Goal: Contribute content: Contribute content

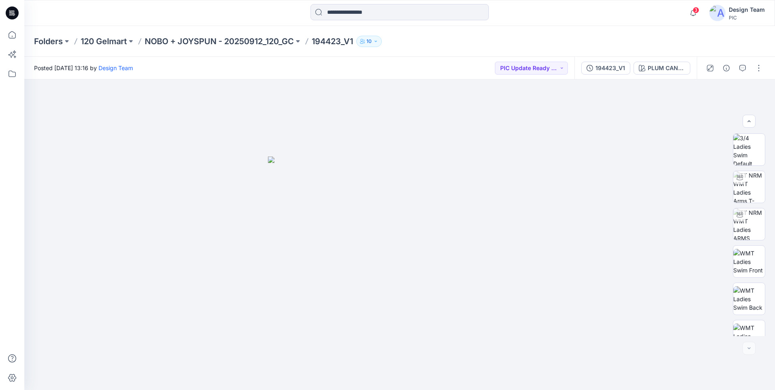
scroll to position [165, 0]
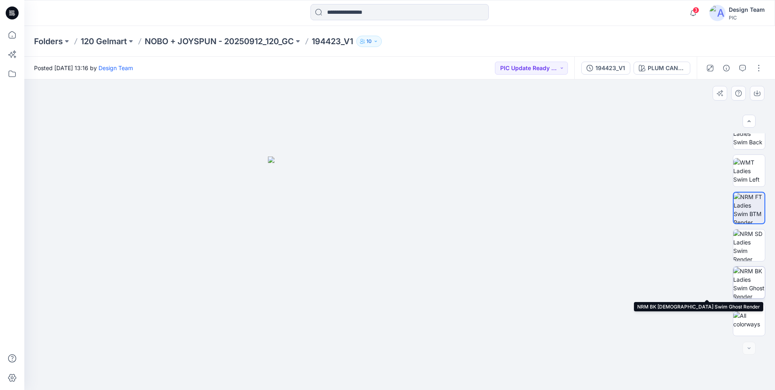
click at [743, 275] on img at bounding box center [749, 283] width 32 height 32
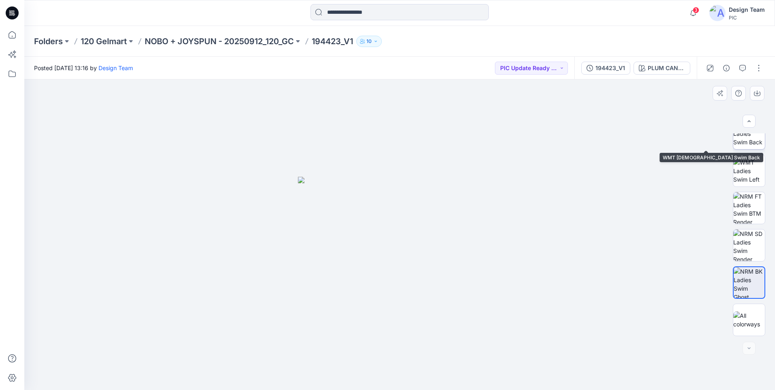
click at [752, 142] on img at bounding box center [749, 134] width 32 height 26
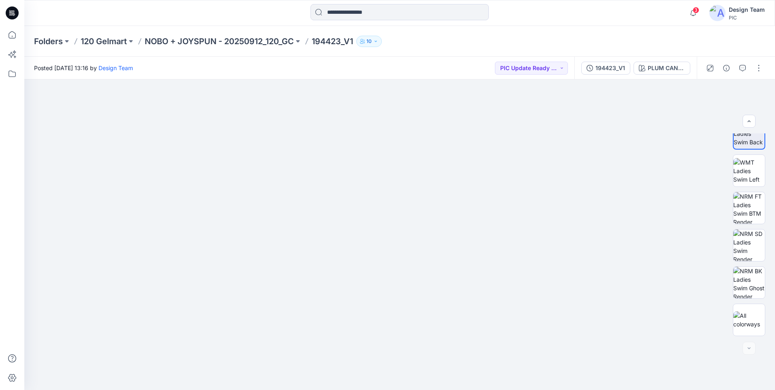
drag, startPoint x: 387, startPoint y: 235, endPoint x: 365, endPoint y: 48, distance: 188.4
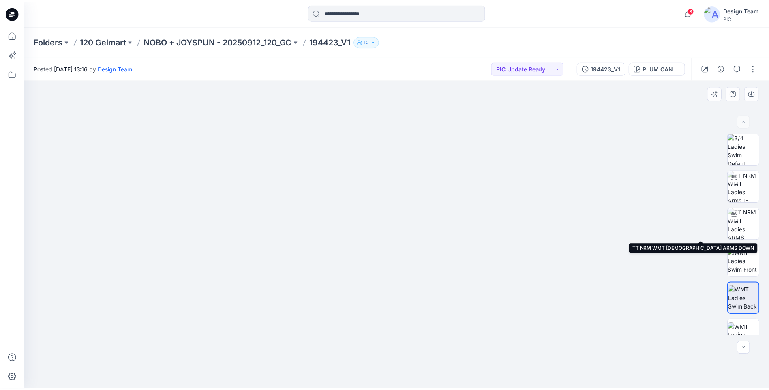
scroll to position [0, 0]
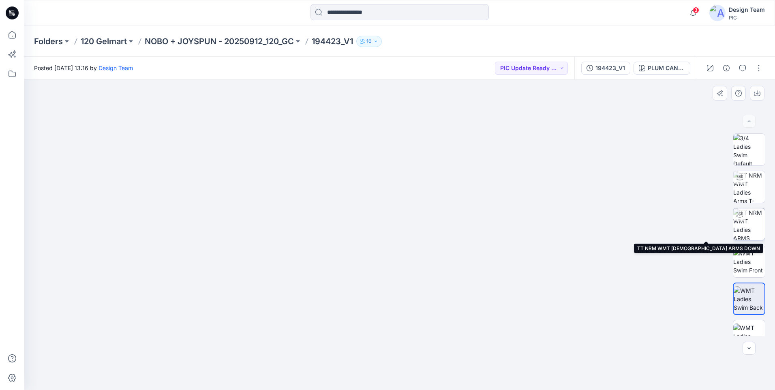
click at [752, 223] on img at bounding box center [749, 224] width 32 height 32
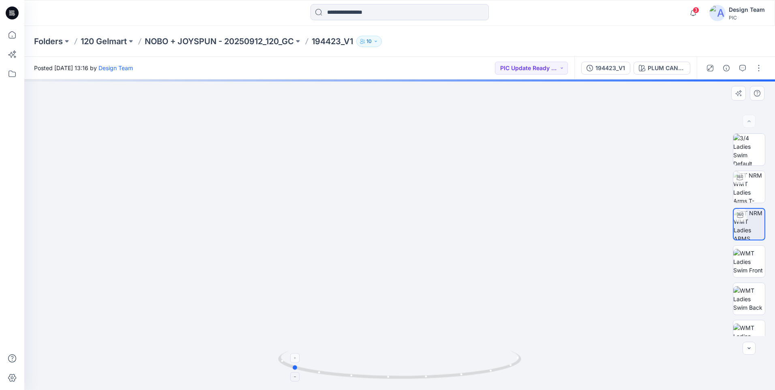
drag, startPoint x: 432, startPoint y: 374, endPoint x: 327, endPoint y: 369, distance: 105.5
click at [324, 369] on icon at bounding box center [400, 365] width 245 height 30
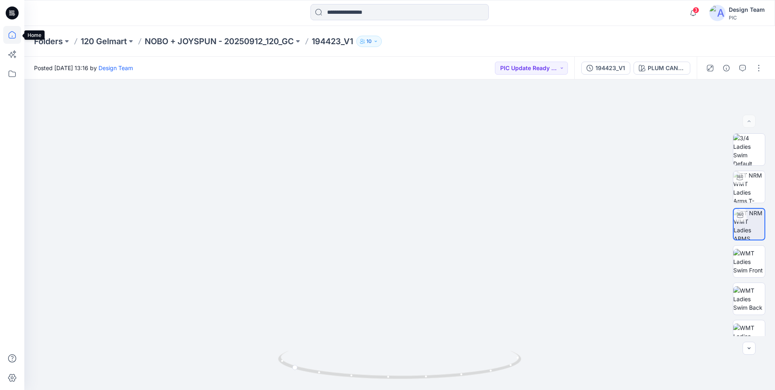
click at [11, 36] on icon at bounding box center [12, 35] width 18 height 18
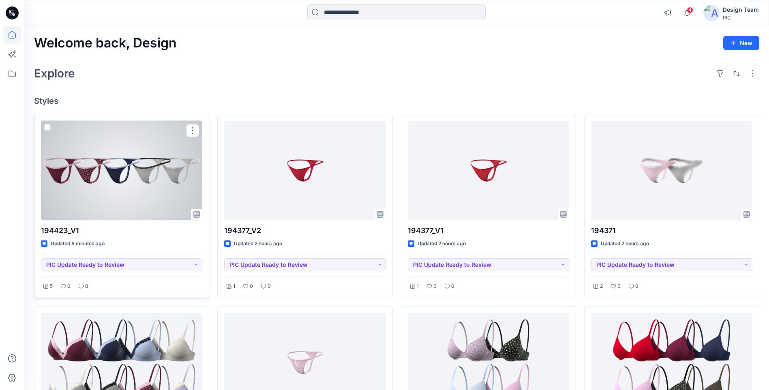
click at [102, 173] on div at bounding box center [121, 170] width 161 height 99
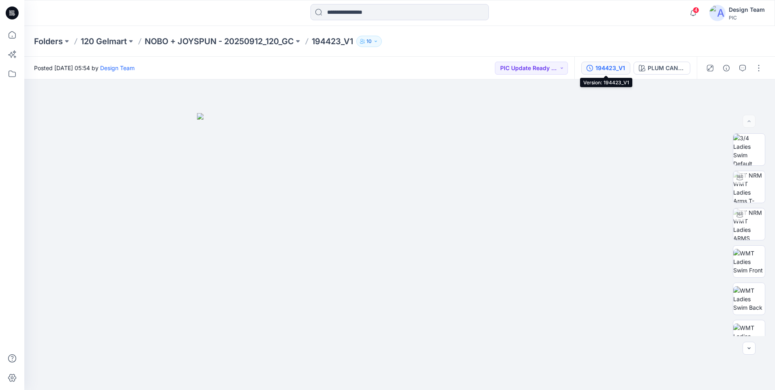
click at [609, 67] on div "194423_V1" at bounding box center [610, 68] width 30 height 9
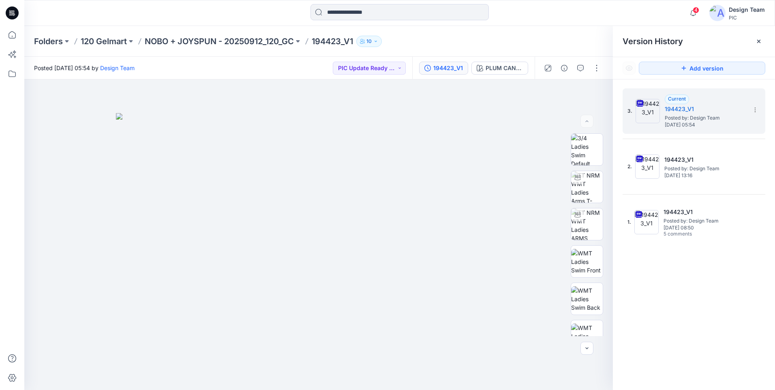
click at [598, 75] on div at bounding box center [571, 68] width 75 height 23
click at [595, 68] on button "button" at bounding box center [596, 68] width 13 height 13
click at [553, 106] on button "Edit" at bounding box center [562, 109] width 75 height 15
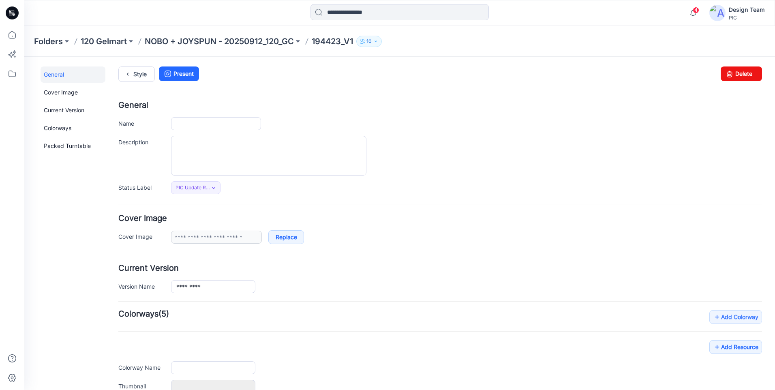
type input "*********"
type input "**********"
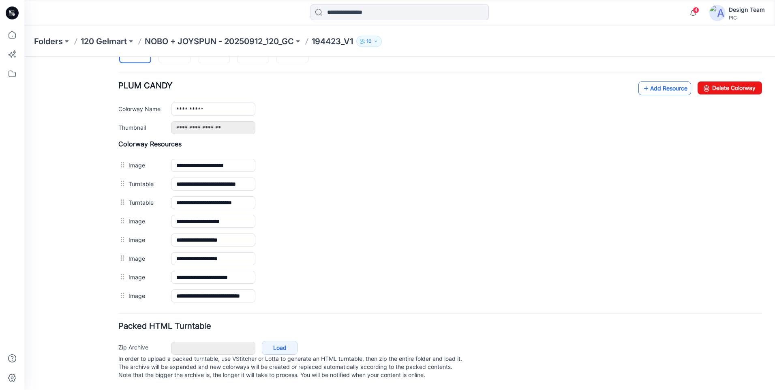
scroll to position [308, 0]
click at [667, 82] on link "Add Resource" at bounding box center [664, 88] width 53 height 14
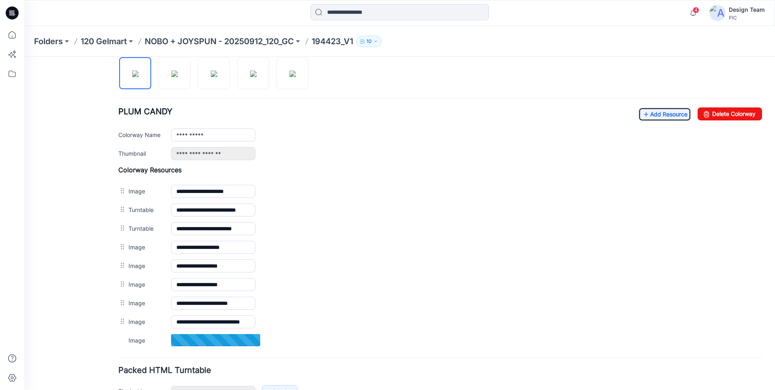
scroll to position [227, 0]
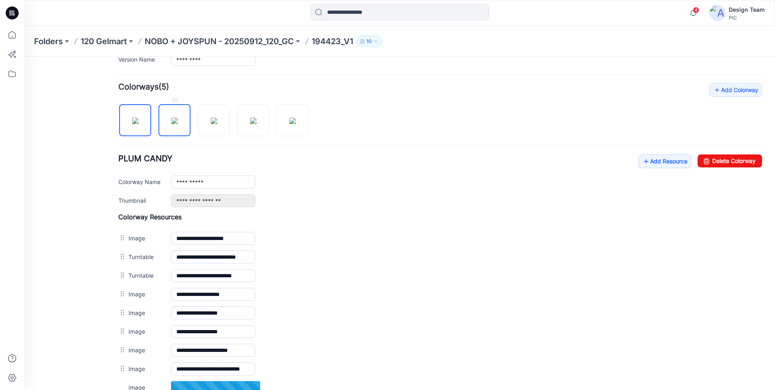
click at [171, 119] on img at bounding box center [174, 120] width 6 height 6
click at [661, 162] on link "Add Resource" at bounding box center [664, 161] width 53 height 14
click at [216, 122] on img at bounding box center [214, 120] width 6 height 6
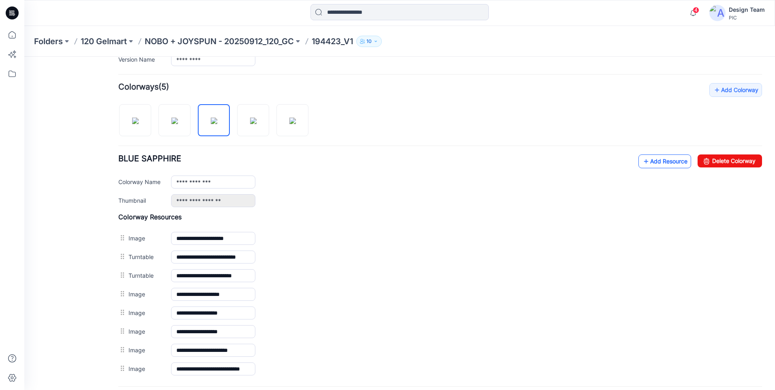
click at [642, 162] on icon at bounding box center [646, 161] width 8 height 13
click at [255, 118] on img at bounding box center [253, 120] width 6 height 6
click at [647, 159] on link "Add Resource" at bounding box center [664, 161] width 53 height 14
click at [291, 124] on img at bounding box center [292, 120] width 6 height 6
click at [649, 163] on link "Add Resource" at bounding box center [664, 161] width 53 height 14
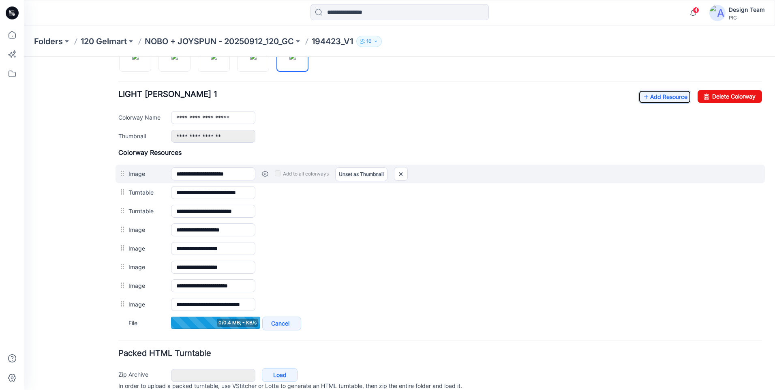
scroll to position [246, 0]
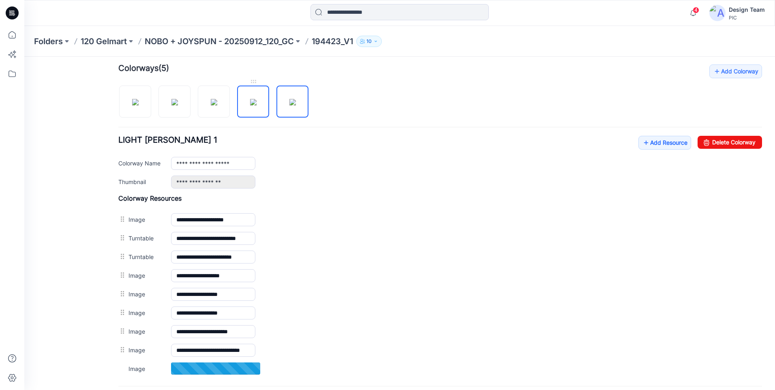
click at [255, 105] on img at bounding box center [253, 102] width 6 height 6
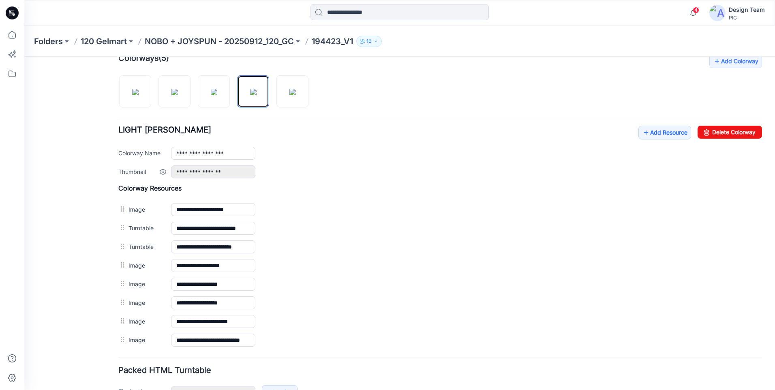
scroll to position [286, 0]
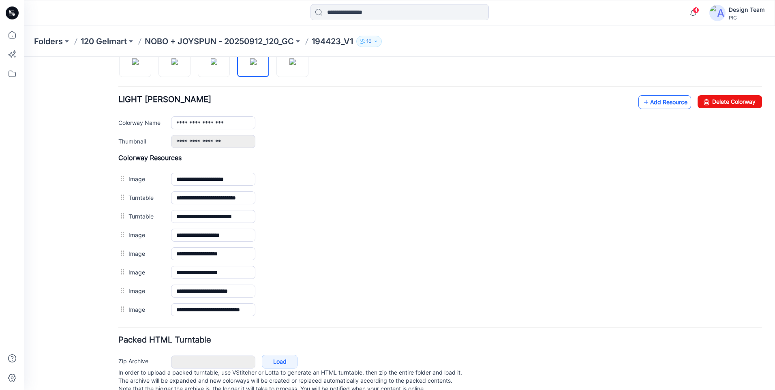
click at [662, 105] on link "Add Resource" at bounding box center [664, 102] width 53 height 14
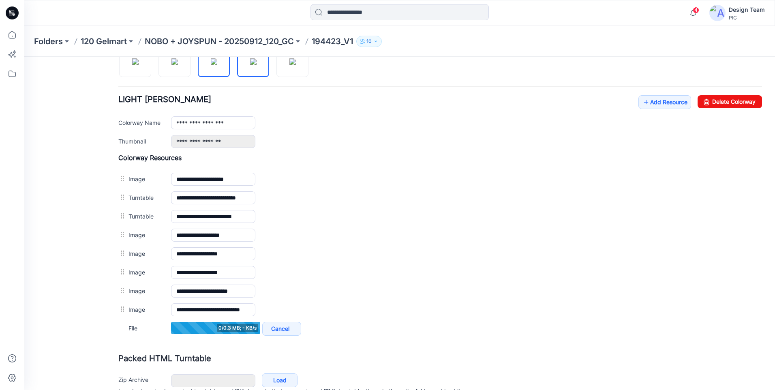
click at [217, 65] on img at bounding box center [214, 61] width 6 height 6
click at [171, 65] on img at bounding box center [174, 61] width 6 height 6
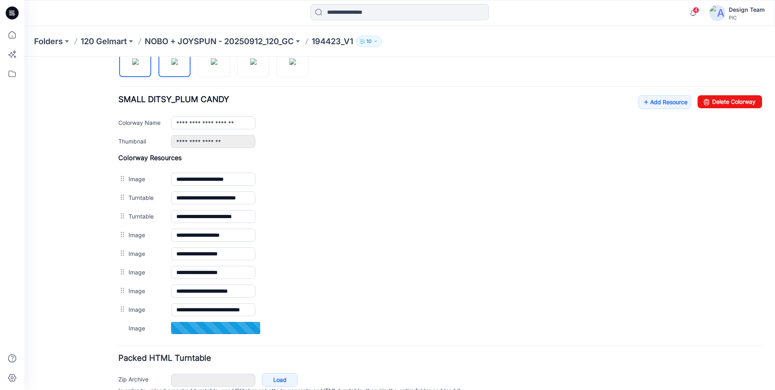
click at [134, 64] on img at bounding box center [135, 61] width 6 height 6
type input "**********"
click at [642, 105] on icon at bounding box center [646, 102] width 8 height 13
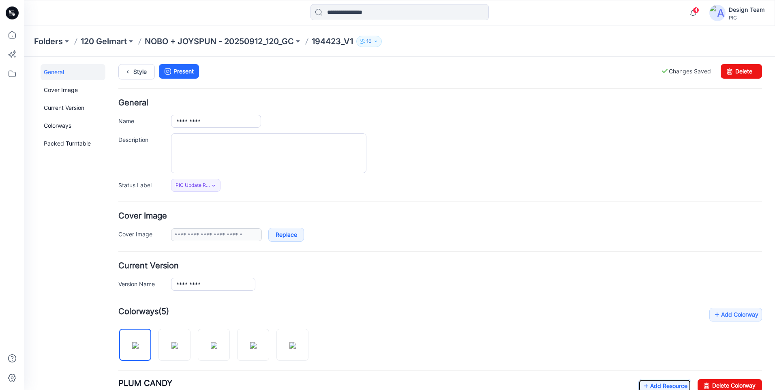
scroll to position [0, 0]
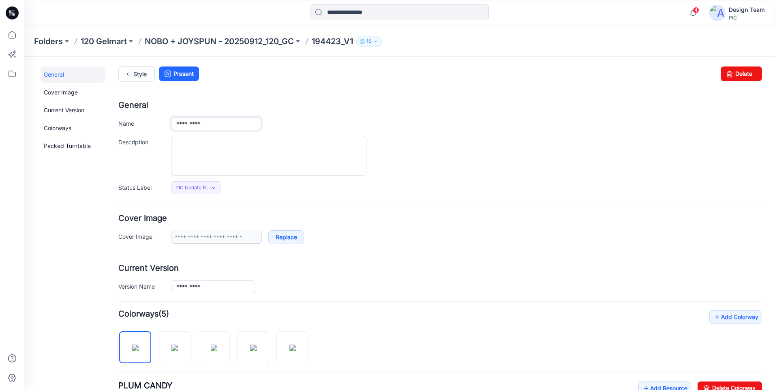
click at [247, 124] on input "*********" at bounding box center [216, 123] width 90 height 13
type input "******"
click at [297, 109] on div "General Name ****** Description Status Label PIC Update Ready to Review Set Sta…" at bounding box center [439, 147] width 643 height 93
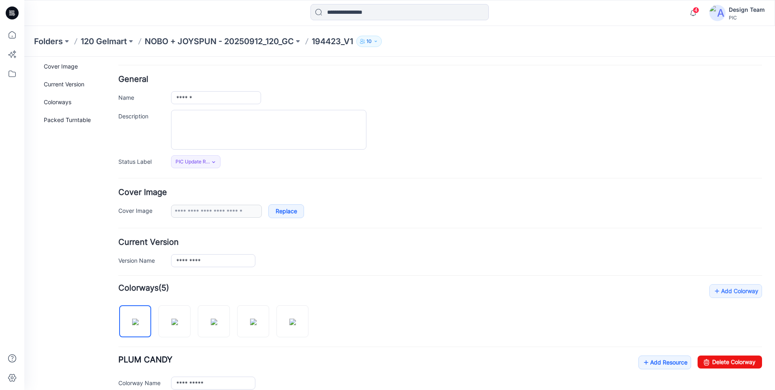
scroll to position [41, 0]
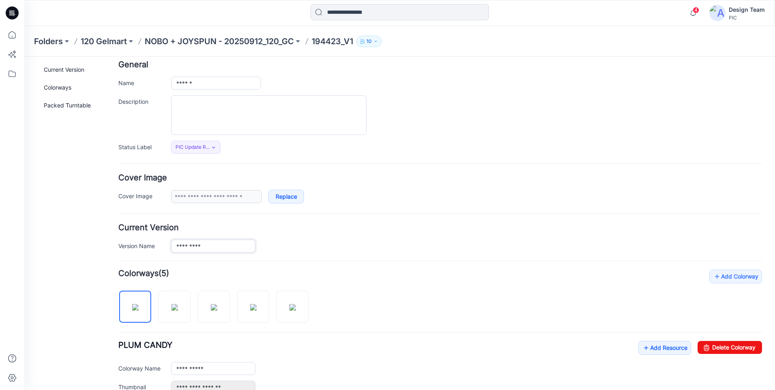
click at [218, 246] on input "*********" at bounding box center [213, 245] width 84 height 13
type input "******"
click at [365, 254] on form "**********" at bounding box center [439, 360] width 643 height 599
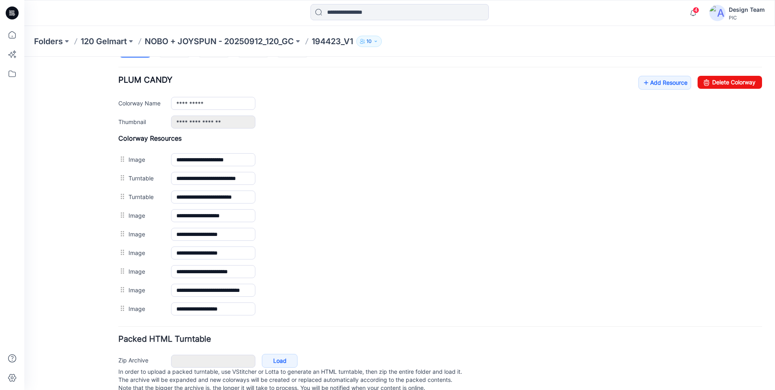
scroll to position [327, 0]
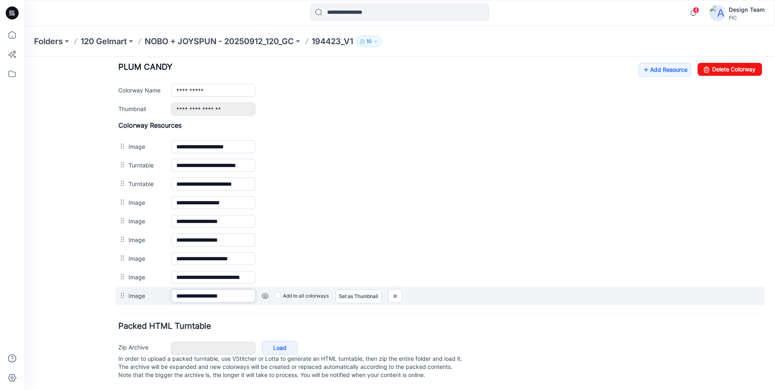
click at [204, 289] on input "**********" at bounding box center [213, 295] width 84 height 13
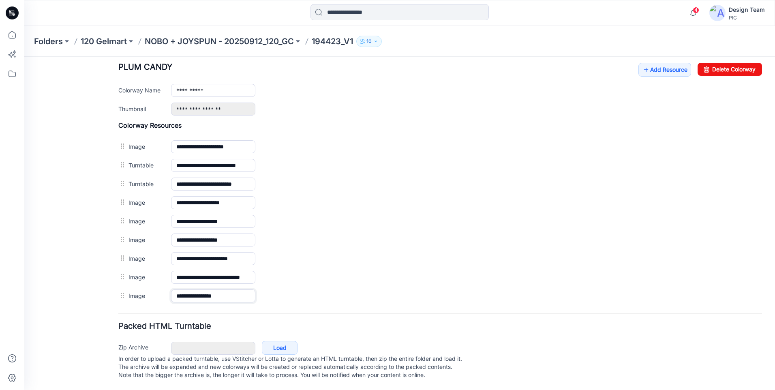
type input "**********"
click at [392, 323] on div "Packed HTML Turntable Zip Archive Cancel Load In order to upload a packed turnt…" at bounding box center [439, 352] width 643 height 60
click at [656, 63] on link "Add Resource" at bounding box center [664, 70] width 53 height 14
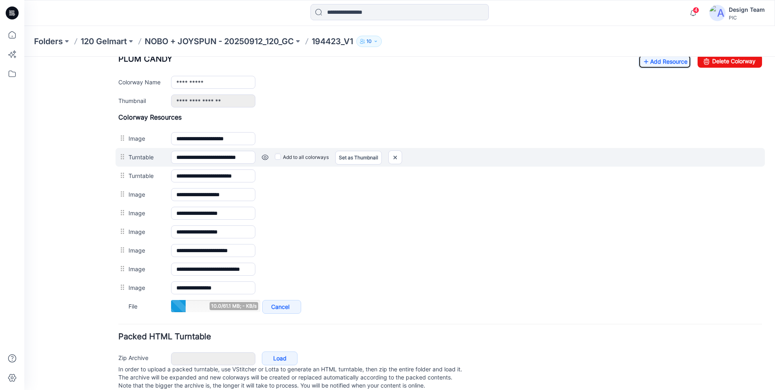
scroll to position [286, 0]
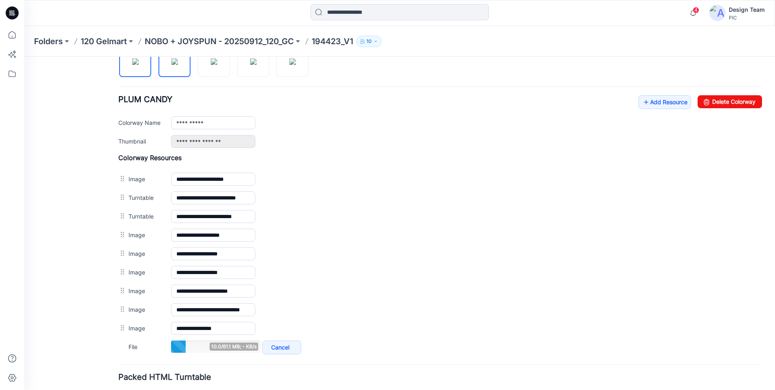
click at [172, 65] on img at bounding box center [174, 61] width 6 height 6
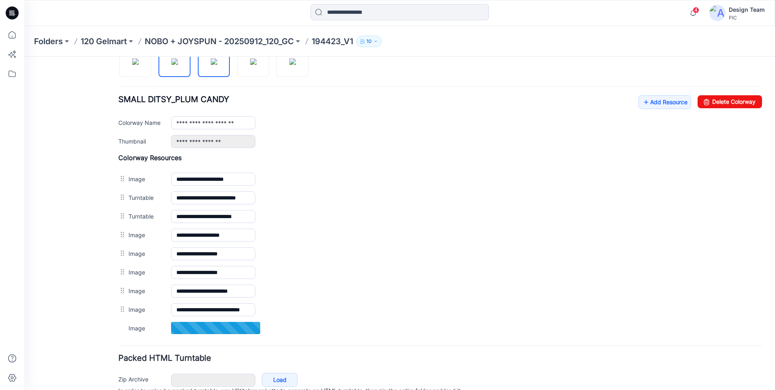
click at [211, 65] on img at bounding box center [214, 61] width 6 height 6
click at [250, 62] on img at bounding box center [253, 61] width 6 height 6
click at [294, 65] on img at bounding box center [292, 61] width 6 height 6
click at [178, 65] on img at bounding box center [174, 61] width 6 height 6
click at [133, 65] on img at bounding box center [135, 61] width 6 height 6
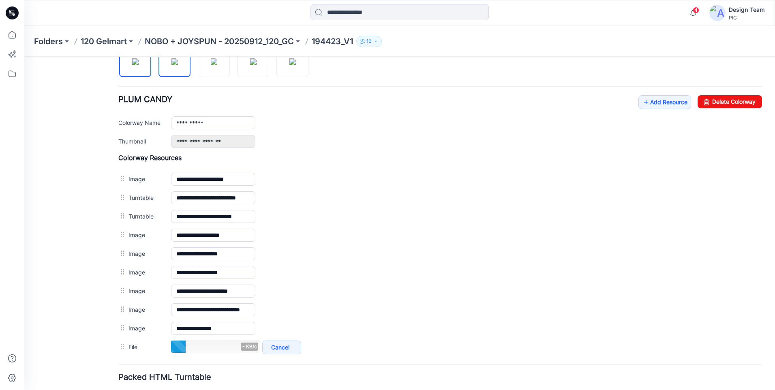
click at [171, 65] on img at bounding box center [174, 61] width 6 height 6
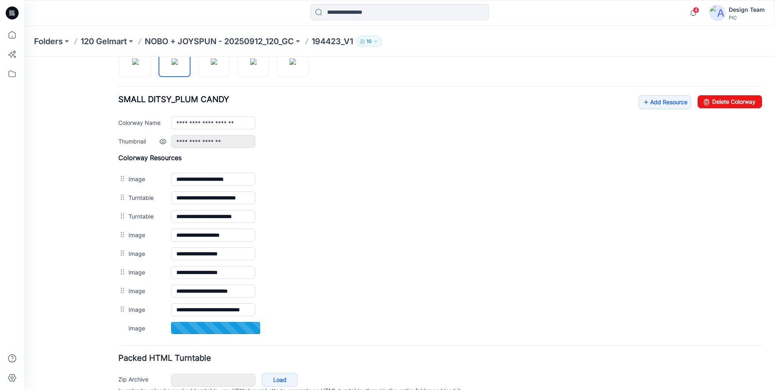
click at [351, 146] on div "**********" at bounding box center [466, 141] width 591 height 13
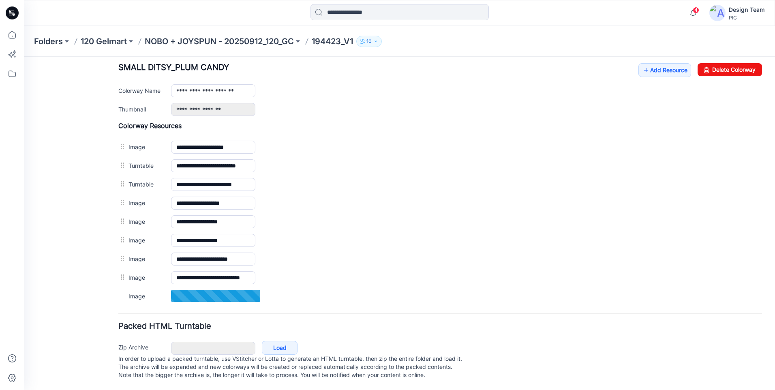
scroll to position [326, 0]
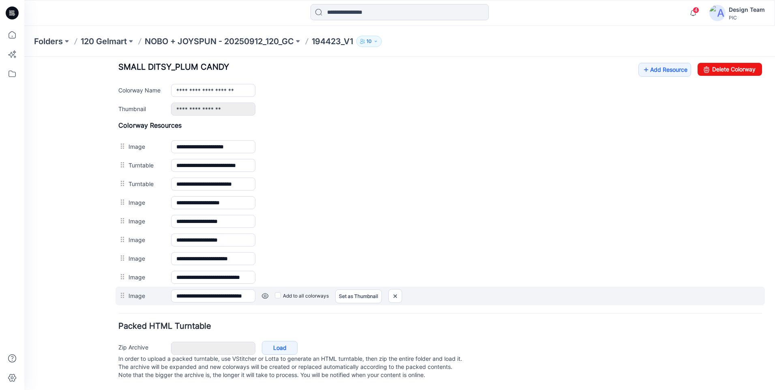
click at [295, 289] on label "Add to all colorways" at bounding box center [302, 295] width 54 height 13
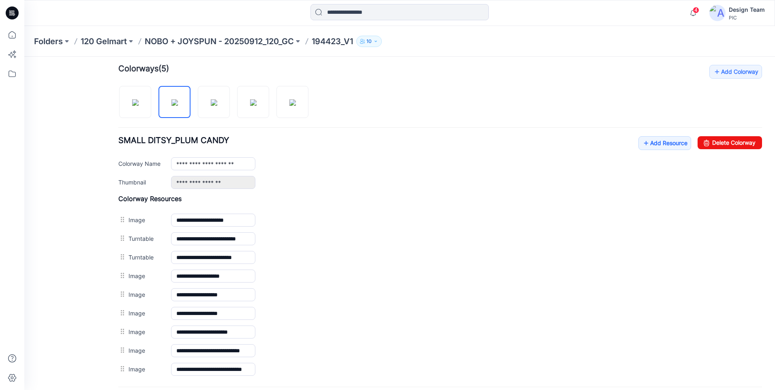
scroll to position [286, 0]
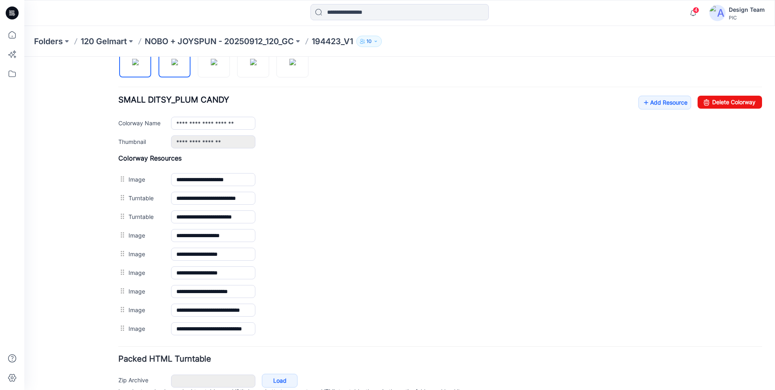
click at [132, 65] on img at bounding box center [135, 62] width 6 height 6
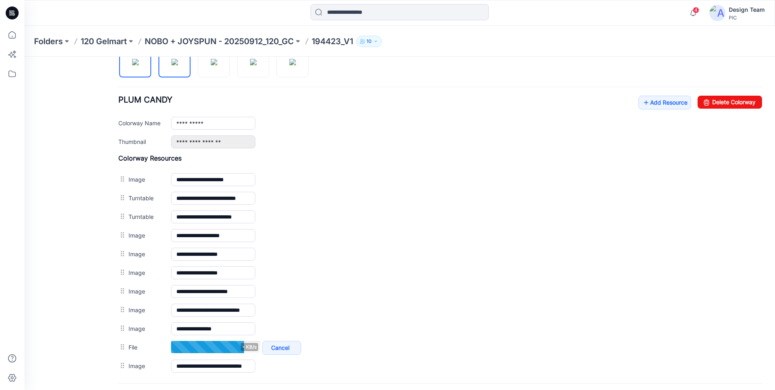
click at [171, 64] on img at bounding box center [174, 62] width 6 height 6
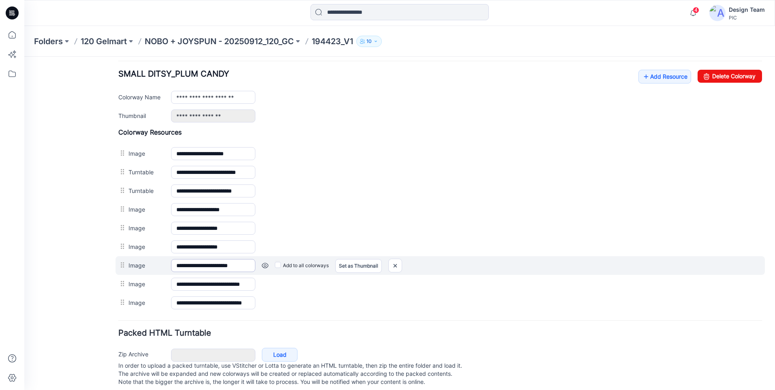
scroll to position [326, 0]
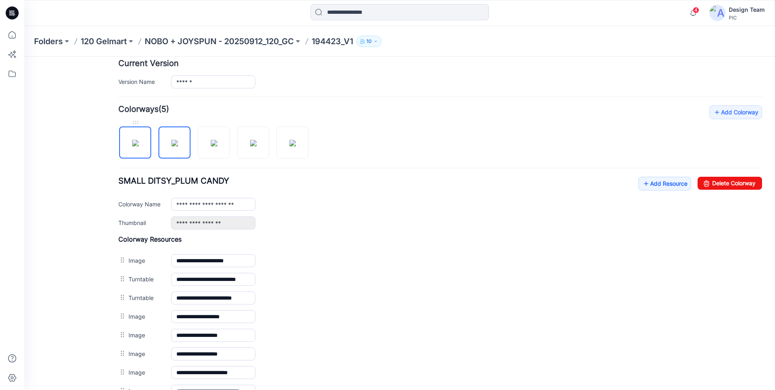
click at [132, 140] on img at bounding box center [135, 143] width 6 height 6
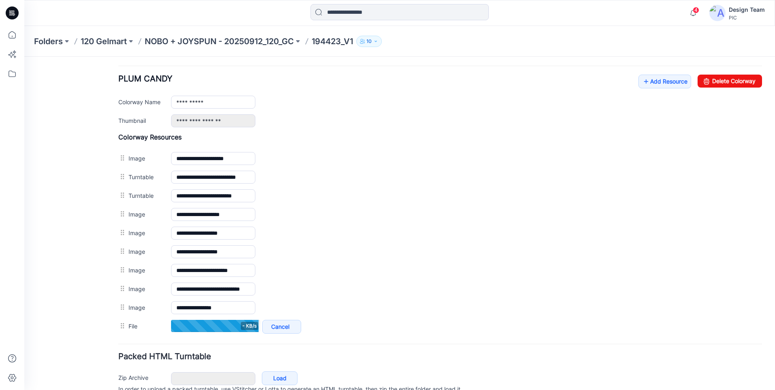
scroll to position [264, 0]
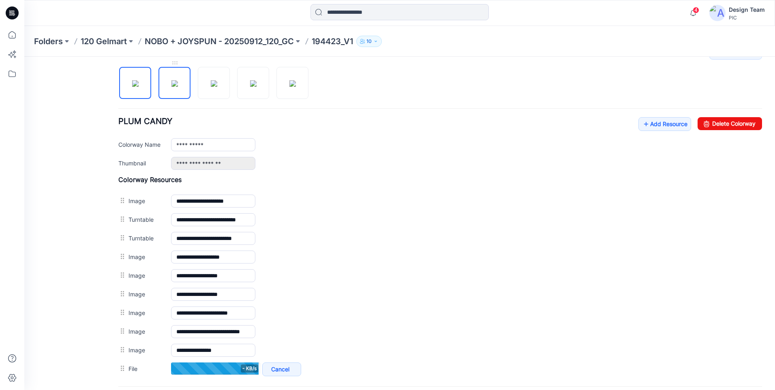
click at [174, 86] on img at bounding box center [174, 83] width 6 height 6
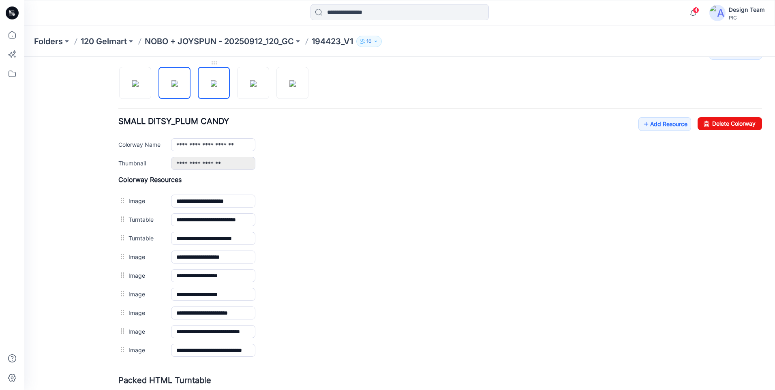
click at [211, 84] on img at bounding box center [214, 83] width 6 height 6
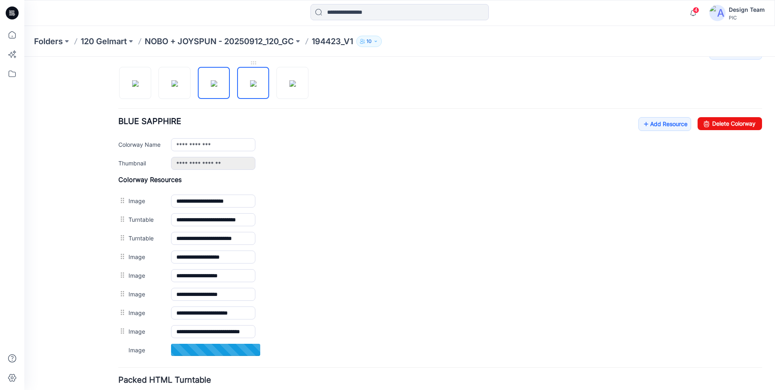
click at [250, 87] on img at bounding box center [253, 83] width 6 height 6
click at [291, 87] on img at bounding box center [292, 83] width 6 height 6
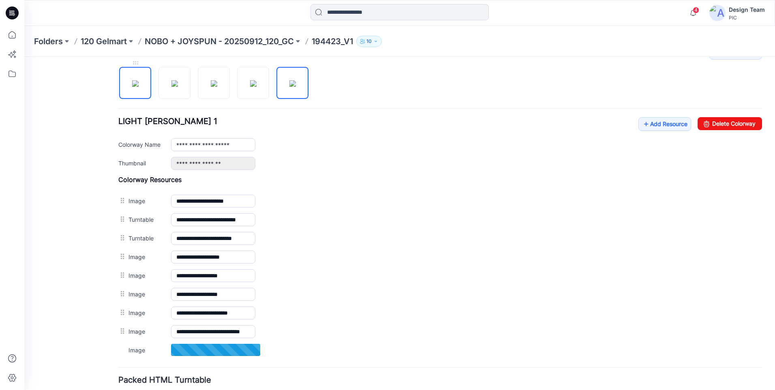
click at [139, 85] on img at bounding box center [135, 83] width 6 height 6
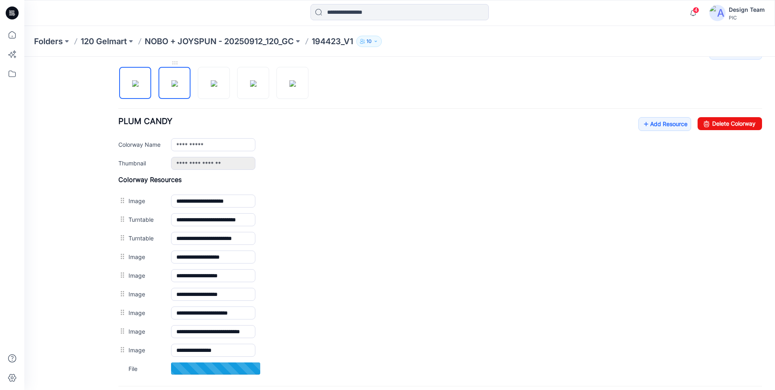
click at [173, 82] on img at bounding box center [174, 83] width 6 height 6
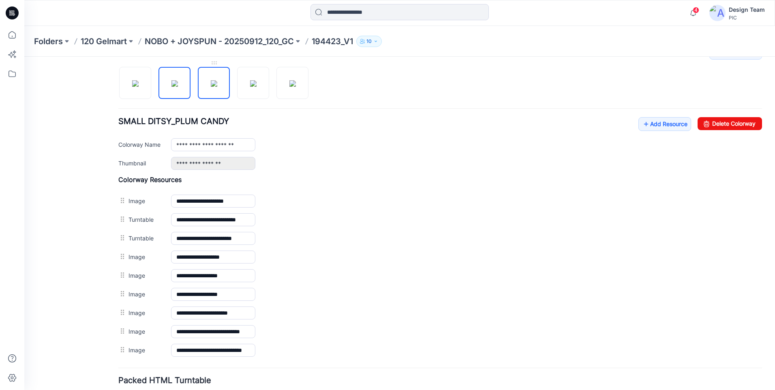
click at [217, 85] on img at bounding box center [214, 83] width 6 height 6
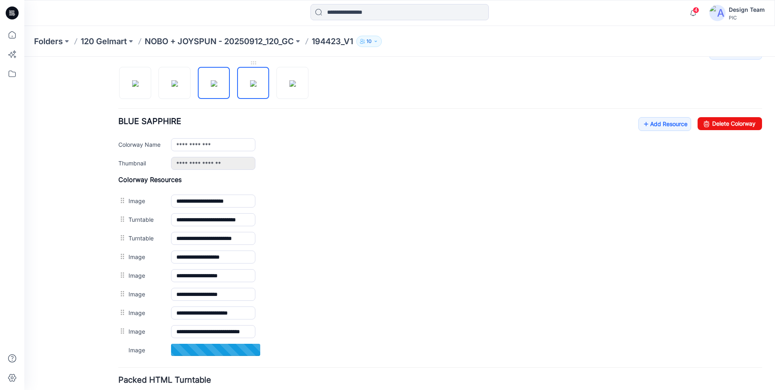
click at [254, 87] on img at bounding box center [253, 83] width 6 height 6
click at [296, 83] on img at bounding box center [292, 83] width 6 height 6
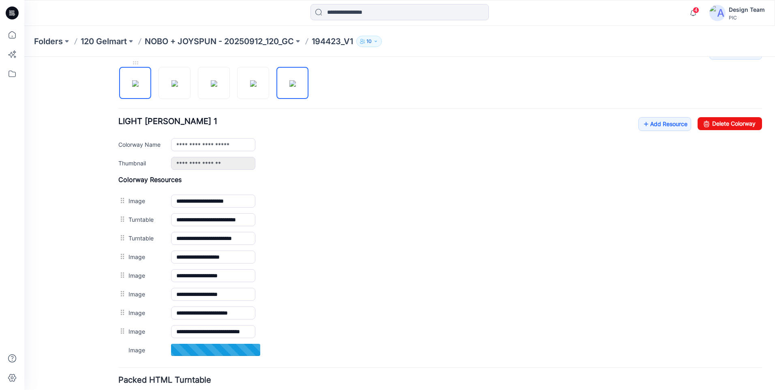
click at [136, 87] on img at bounding box center [135, 83] width 6 height 6
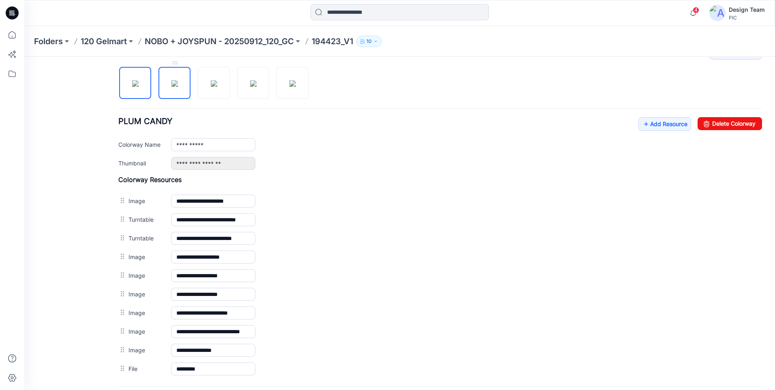
click at [178, 83] on img at bounding box center [174, 83] width 6 height 6
type input "**********"
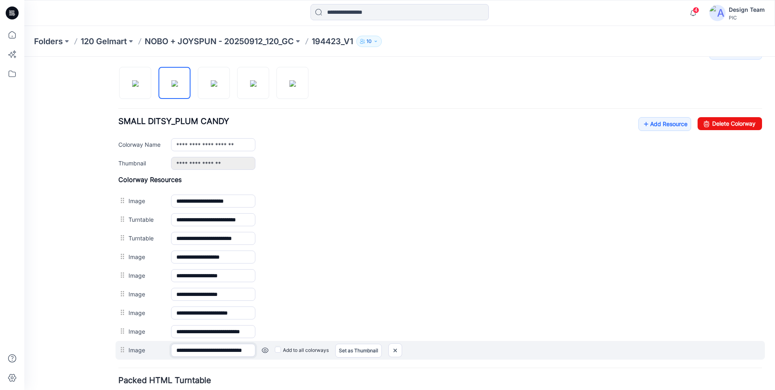
click at [205, 350] on input "**********" at bounding box center [213, 350] width 84 height 13
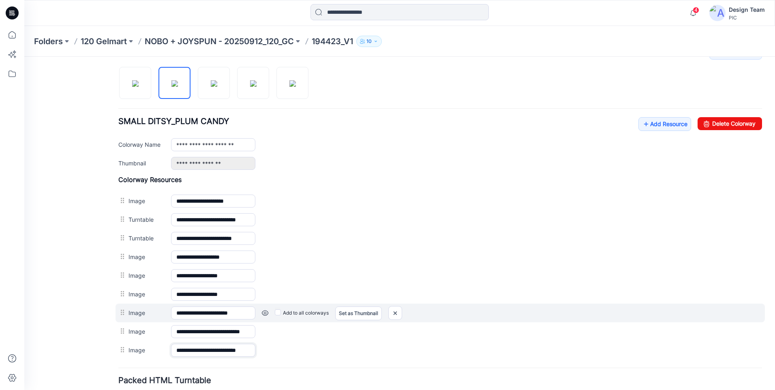
type input "**********"
click at [308, 314] on label "Add to all colorways" at bounding box center [302, 312] width 54 height 13
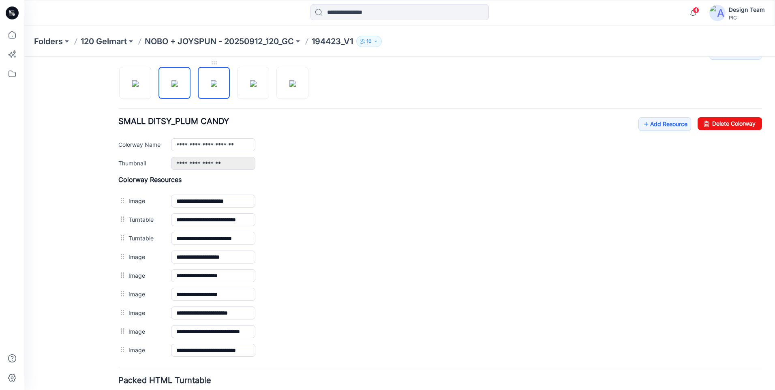
click at [211, 87] on img at bounding box center [214, 83] width 6 height 6
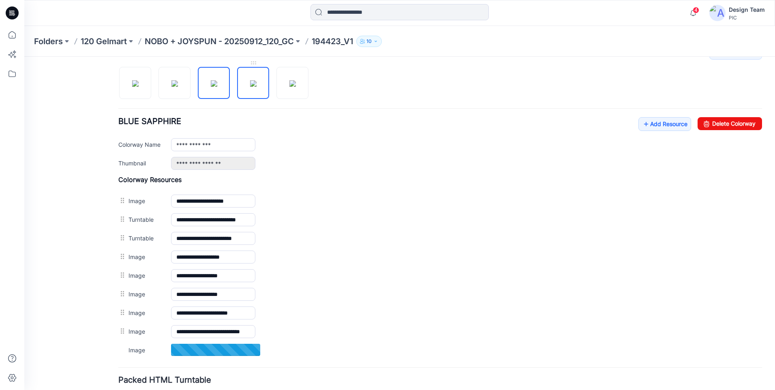
click at [250, 85] on img at bounding box center [253, 83] width 6 height 6
click at [289, 86] on img at bounding box center [292, 83] width 6 height 6
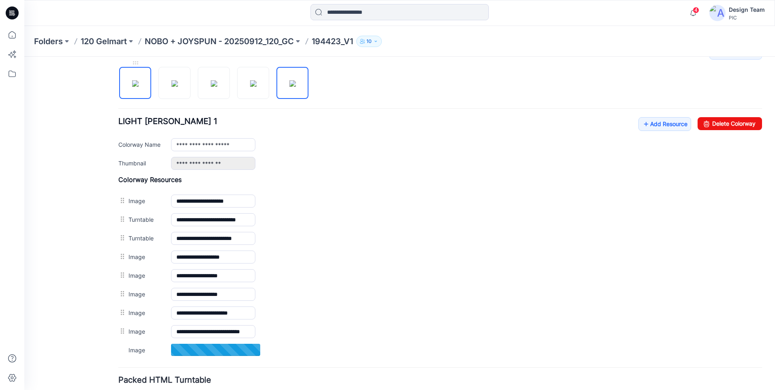
click at [136, 87] on img at bounding box center [135, 83] width 6 height 6
type input "**********"
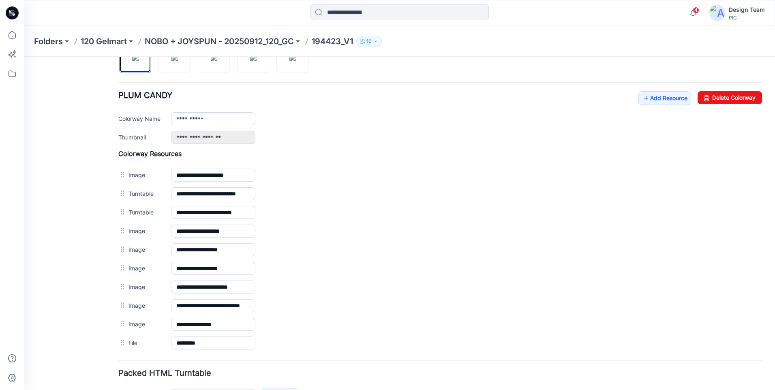
scroll to position [305, 0]
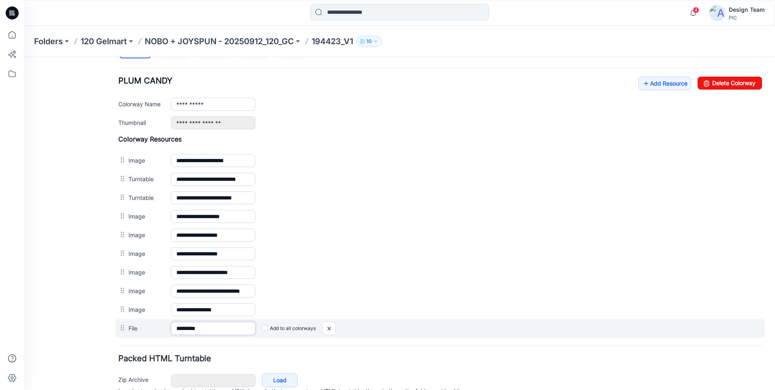
click at [210, 328] on input "*********" at bounding box center [213, 328] width 84 height 13
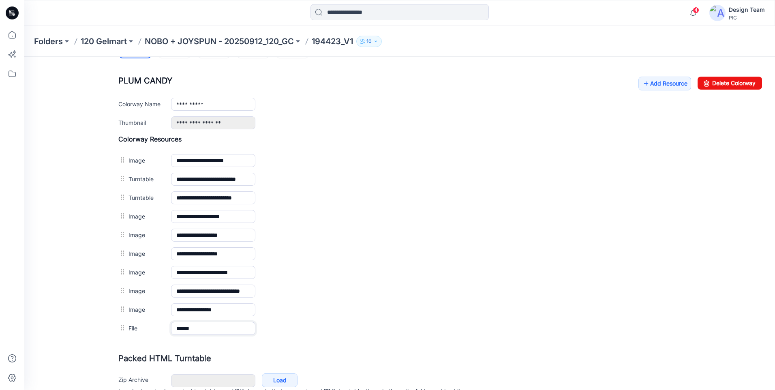
type input "******"
click at [231, 345] on form "**********" at bounding box center [439, 105] width 643 height 617
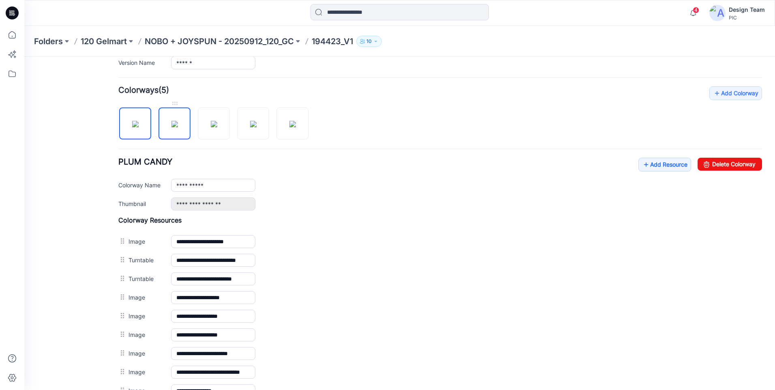
click at [178, 121] on img at bounding box center [174, 124] width 6 height 6
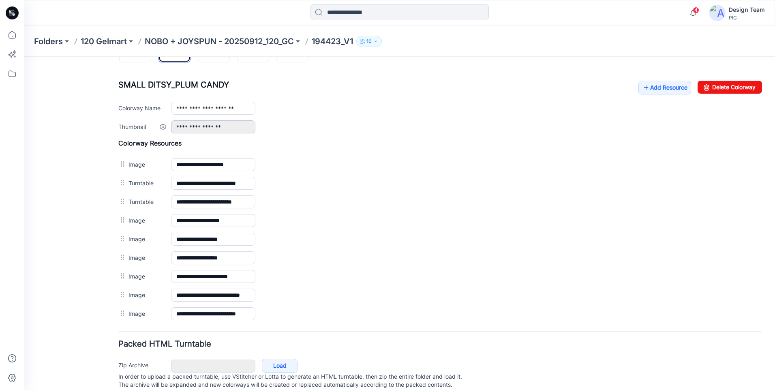
scroll to position [286, 0]
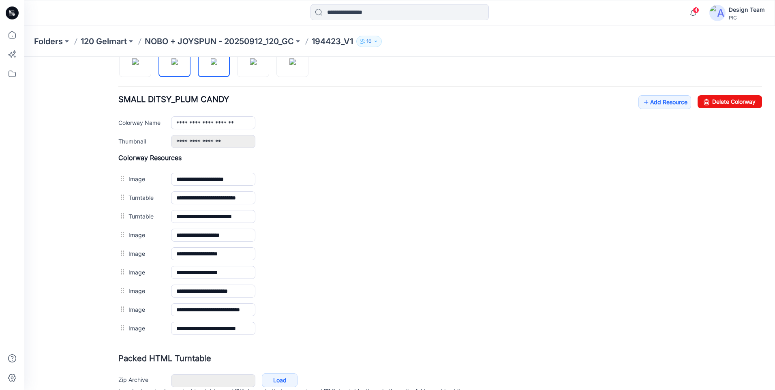
click at [211, 65] on img at bounding box center [214, 61] width 6 height 6
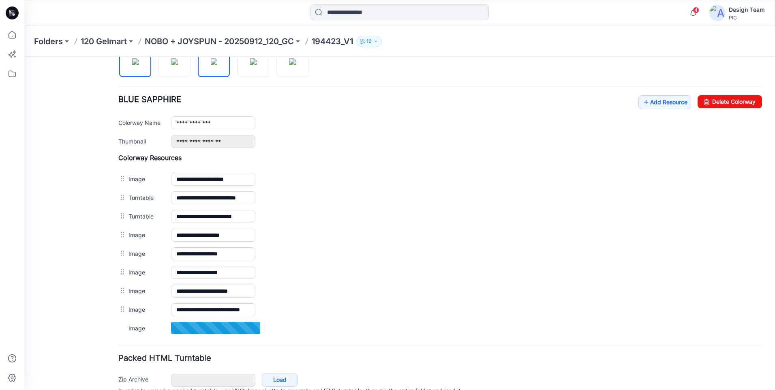
click at [135, 65] on img at bounding box center [135, 61] width 6 height 6
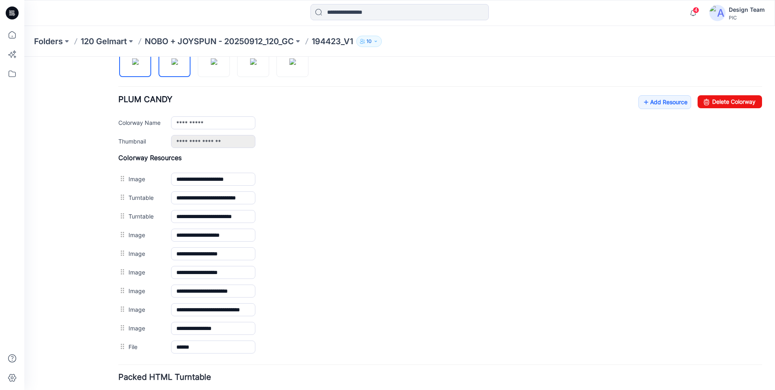
click at [171, 65] on img at bounding box center [174, 61] width 6 height 6
click at [211, 65] on img at bounding box center [214, 61] width 6 height 6
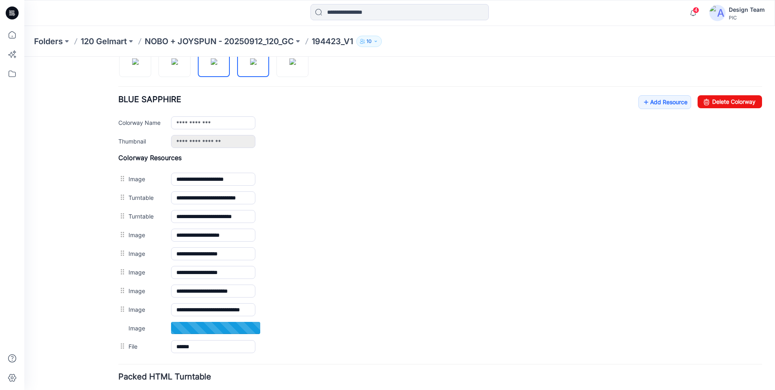
click at [250, 65] on img at bounding box center [253, 61] width 6 height 6
click at [289, 65] on img at bounding box center [292, 61] width 6 height 6
type input "**********"
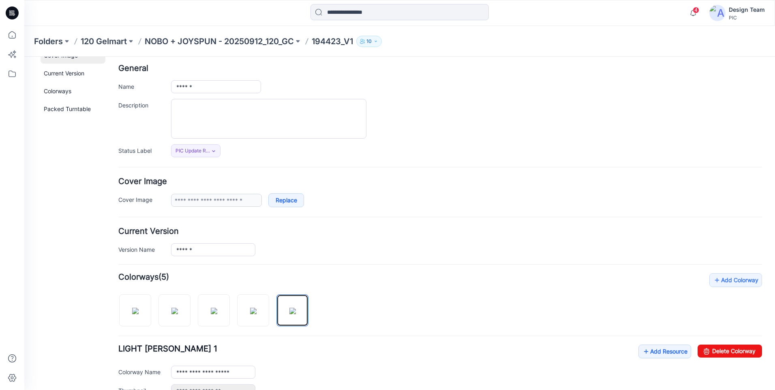
scroll to position [0, 0]
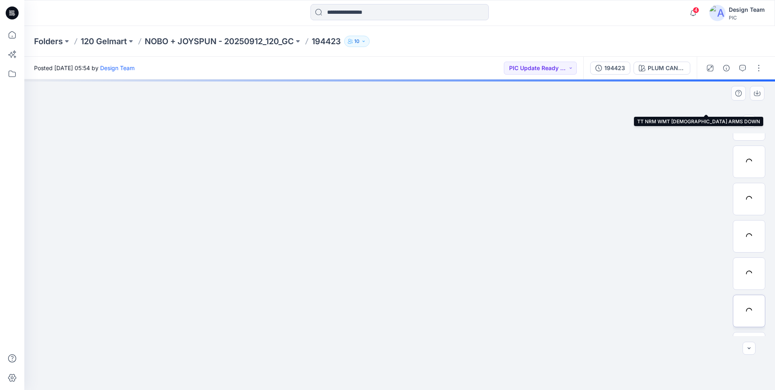
scroll to position [203, 0]
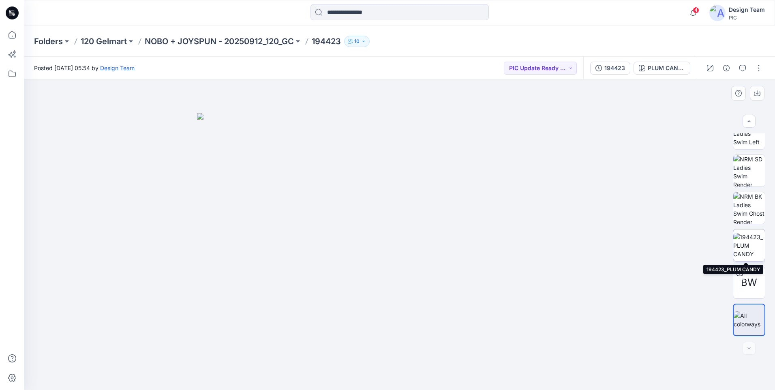
click at [741, 243] on img at bounding box center [749, 246] width 32 height 26
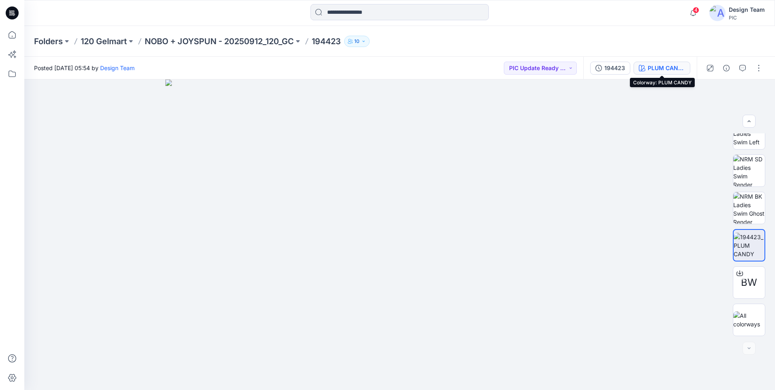
click at [664, 66] on div "PLUM CANDY" at bounding box center [665, 68] width 37 height 9
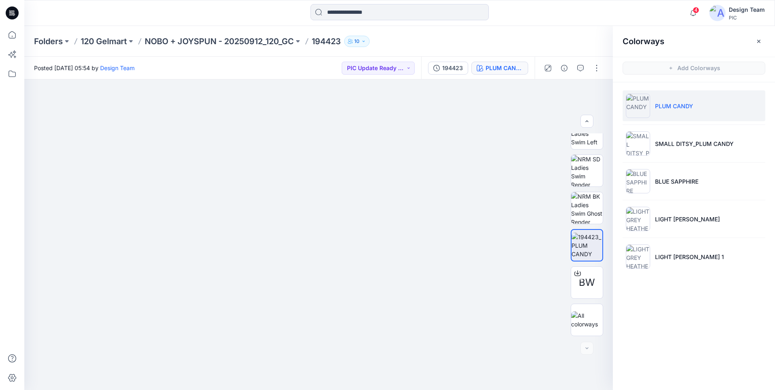
click at [673, 160] on ul "PLUM CANDY SMALL DITSY_PLUM CANDY BLUE SAPPHIRE LIGHT GREY HEATHER LIGHT GREY H…" at bounding box center [694, 181] width 162 height 198
click at [672, 154] on li "SMALL DITSY_PLUM CANDY" at bounding box center [693, 143] width 143 height 31
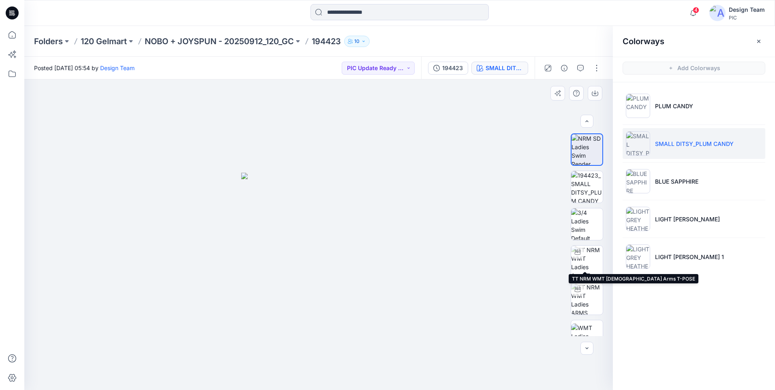
scroll to position [122, 0]
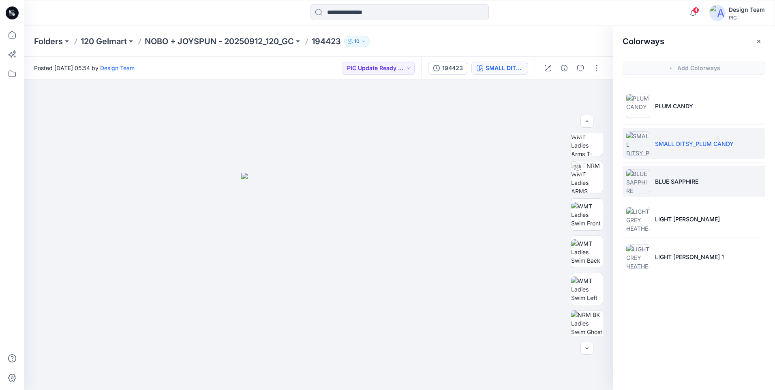
click at [656, 182] on p "BLUE SAPPHIRE" at bounding box center [676, 181] width 43 height 9
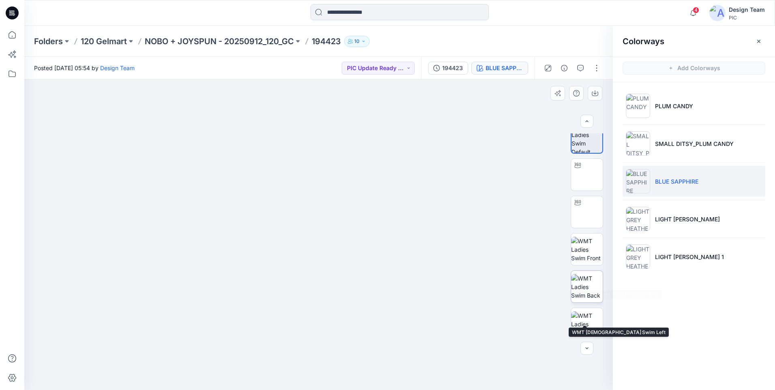
scroll to position [0, 0]
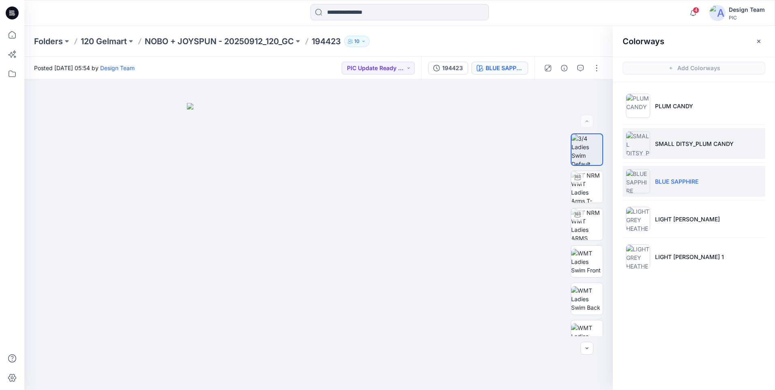
click at [664, 147] on p "SMALL DITSY_PLUM CANDY" at bounding box center [694, 143] width 79 height 9
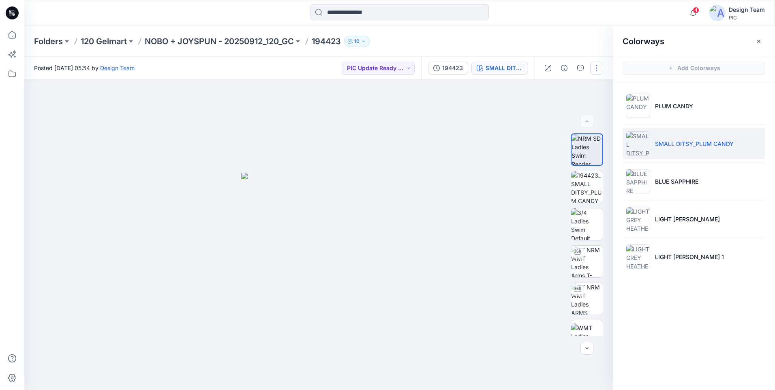
click at [593, 73] on button "button" at bounding box center [596, 68] width 13 height 13
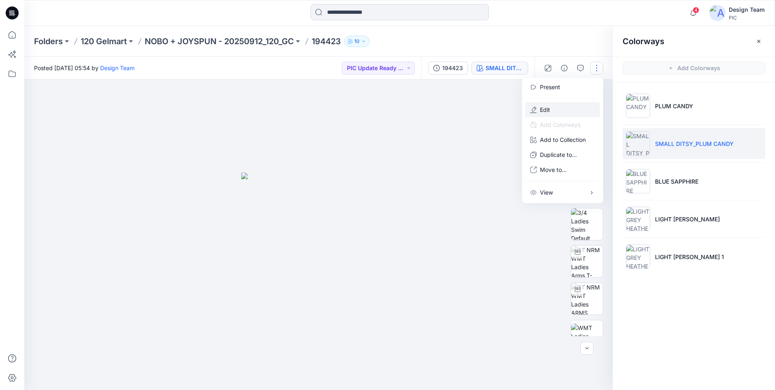
click at [555, 107] on button "Edit" at bounding box center [562, 109] width 75 height 15
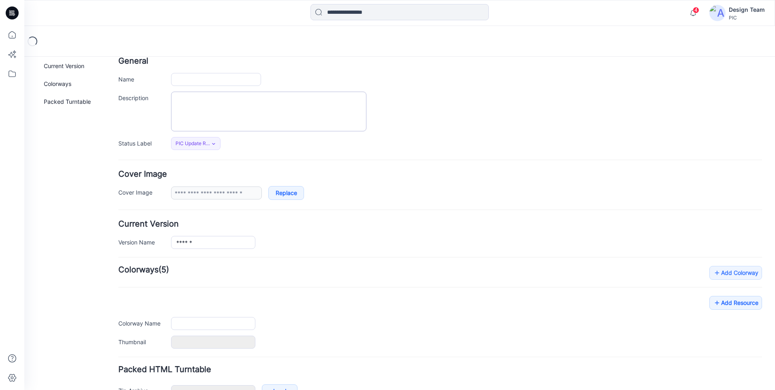
scroll to position [96, 0]
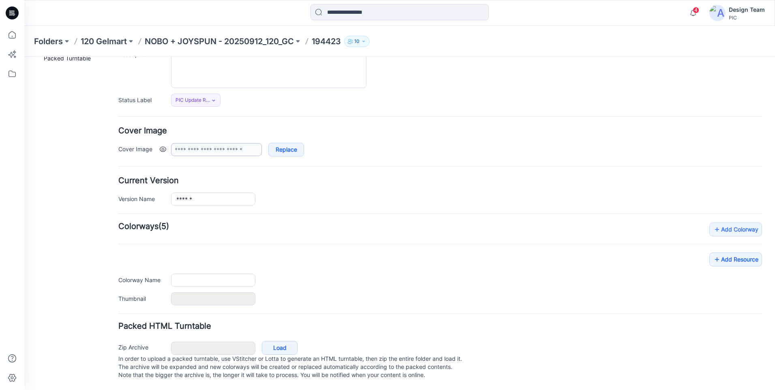
type input "******"
type input "**********"
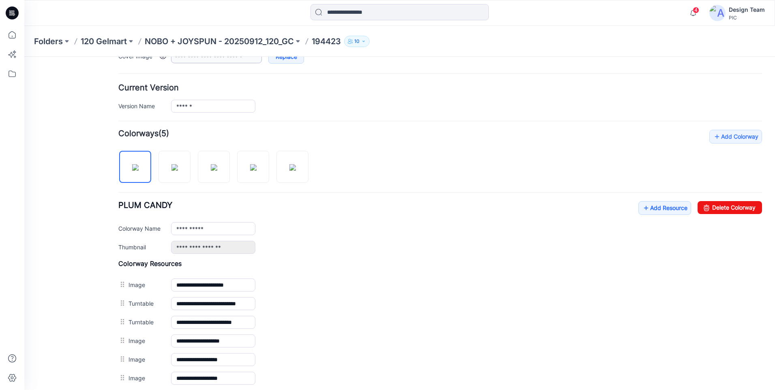
scroll to position [203, 0]
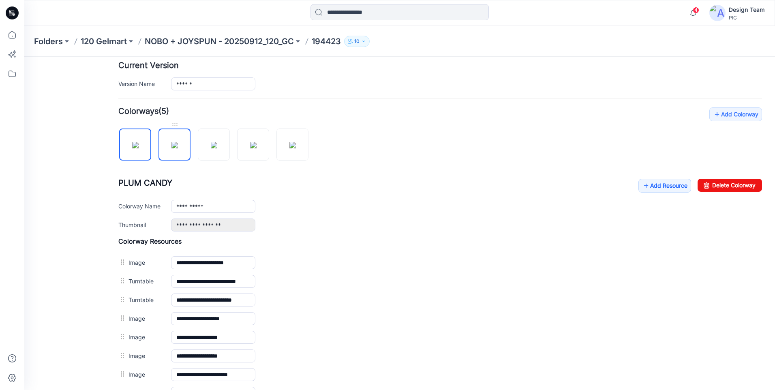
click at [175, 145] on img at bounding box center [174, 145] width 6 height 6
type input "**********"
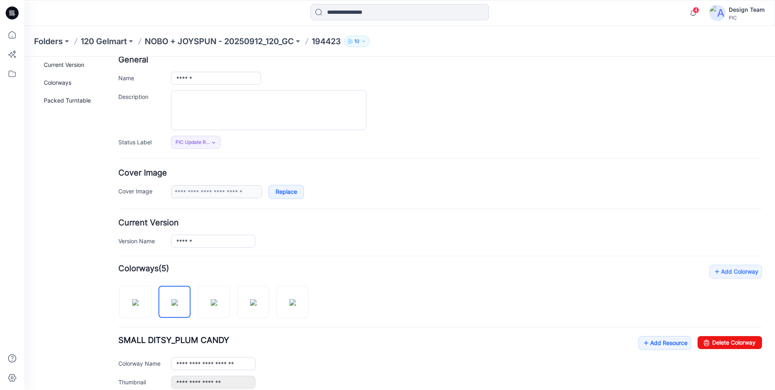
scroll to position [0, 0]
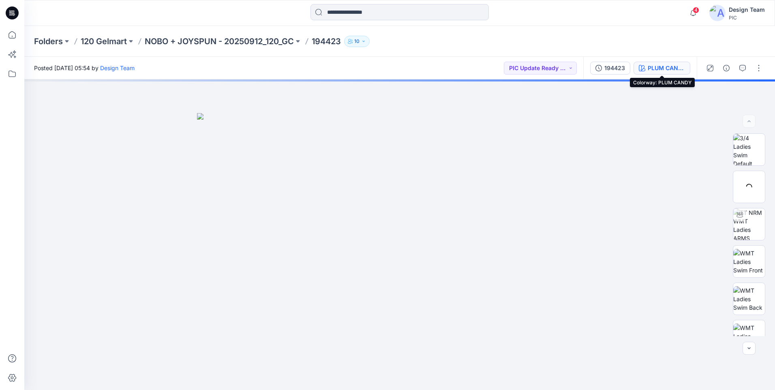
click at [656, 70] on div "PLUM CANDY" at bounding box center [665, 68] width 37 height 9
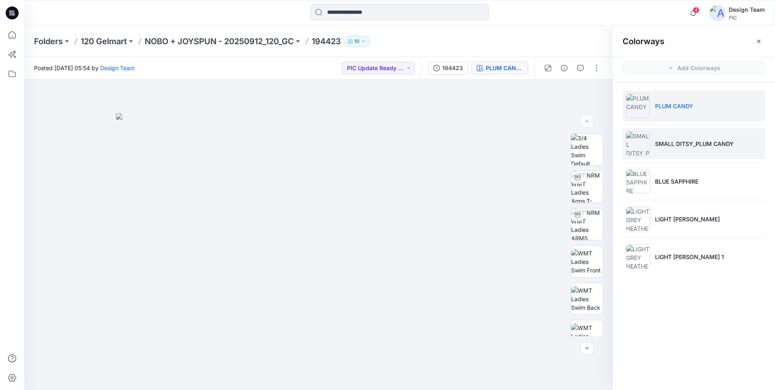
click at [680, 145] on p "SMALL DITSY_PLUM CANDY" at bounding box center [694, 143] width 79 height 9
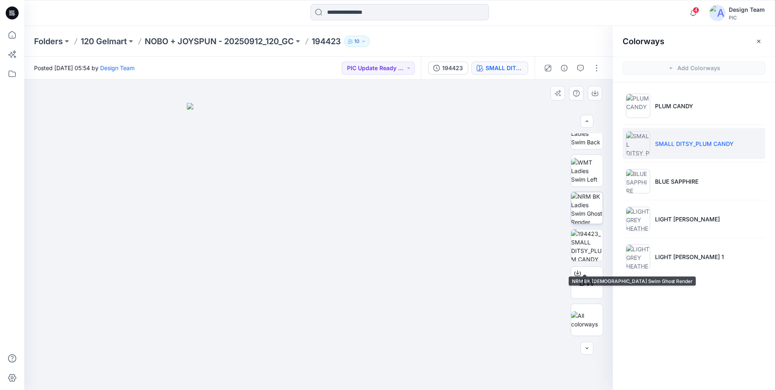
scroll to position [41, 0]
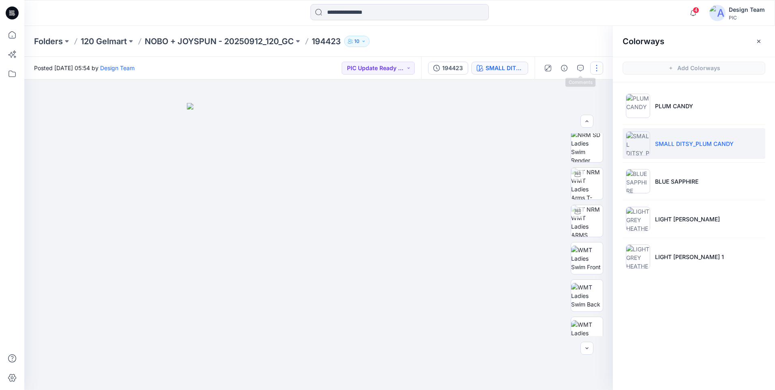
click at [592, 68] on button "button" at bounding box center [596, 68] width 13 height 13
click at [565, 105] on button "Edit" at bounding box center [562, 109] width 75 height 15
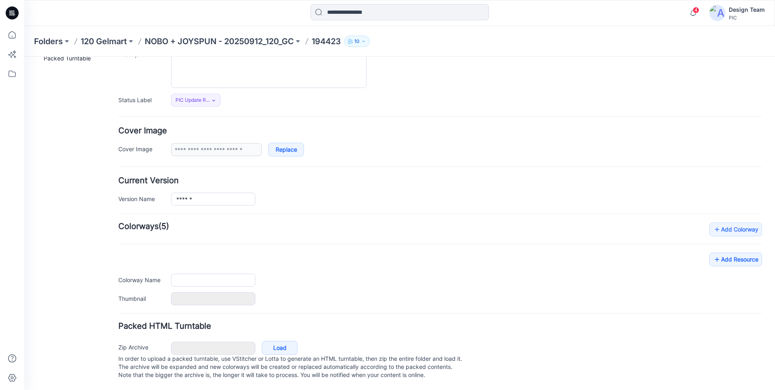
type input "******"
type input "**********"
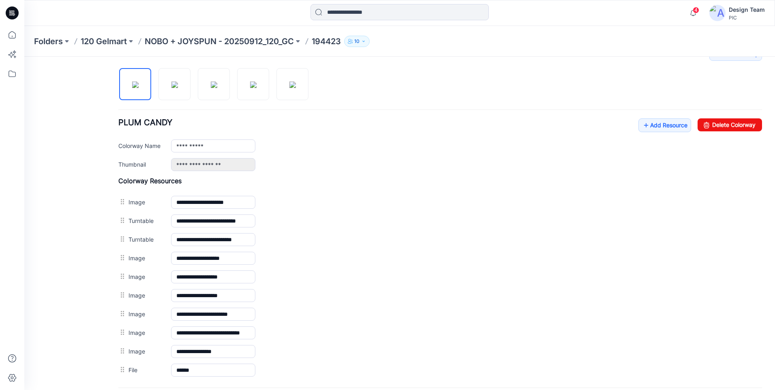
scroll to position [258, 0]
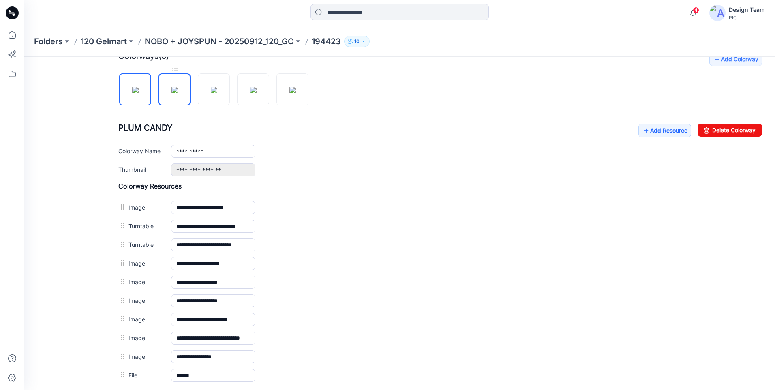
click at [171, 93] on img at bounding box center [174, 90] width 6 height 6
click at [135, 93] on img at bounding box center [135, 90] width 6 height 6
click at [211, 93] on img at bounding box center [214, 90] width 6 height 6
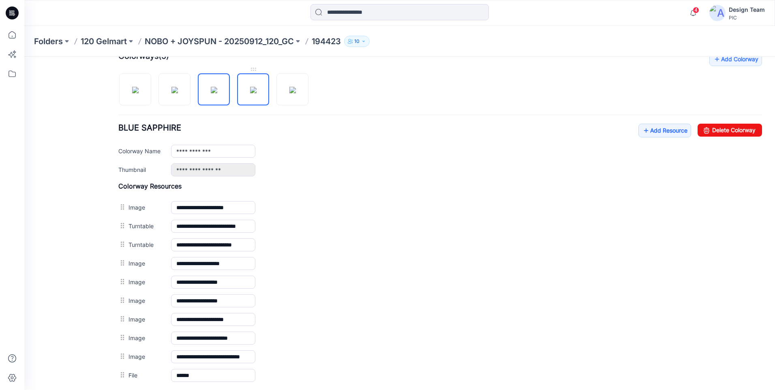
click at [250, 93] on img at bounding box center [253, 90] width 6 height 6
click at [289, 93] on img at bounding box center [292, 90] width 6 height 6
type input "**********"
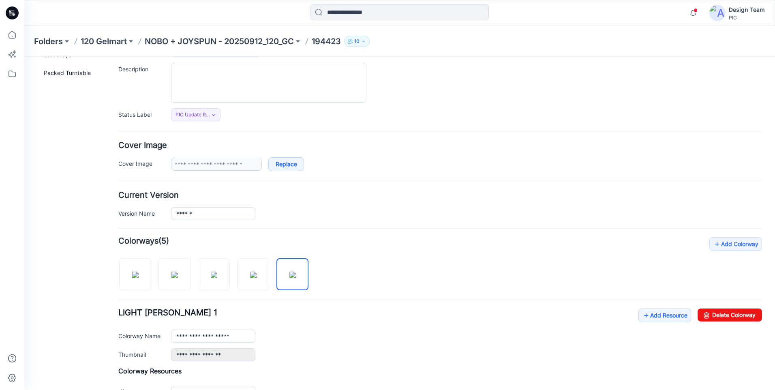
scroll to position [0, 0]
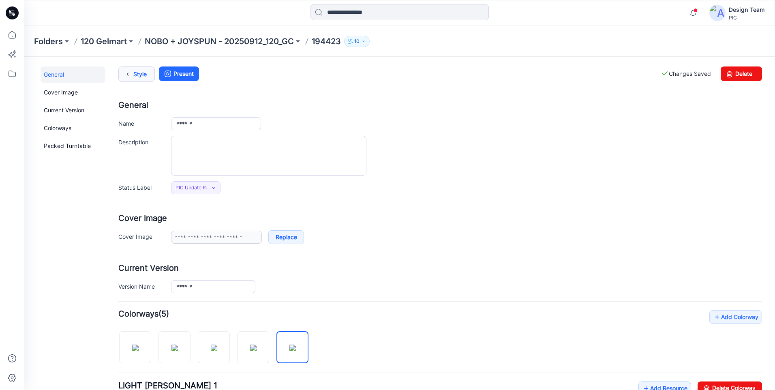
click at [137, 72] on link "Style" at bounding box center [136, 73] width 36 height 15
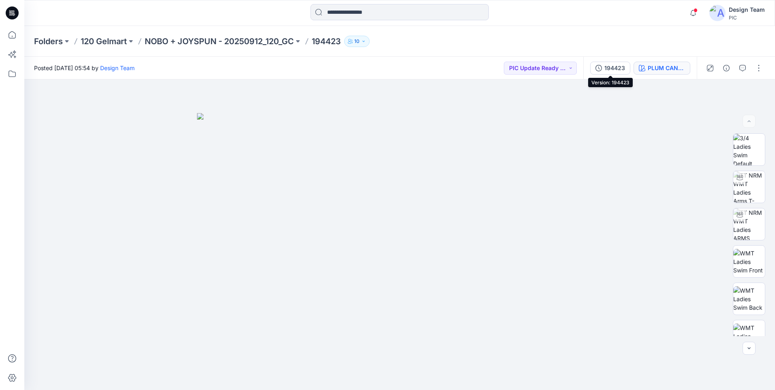
click at [653, 68] on div "PLUM CANDY" at bounding box center [665, 68] width 37 height 9
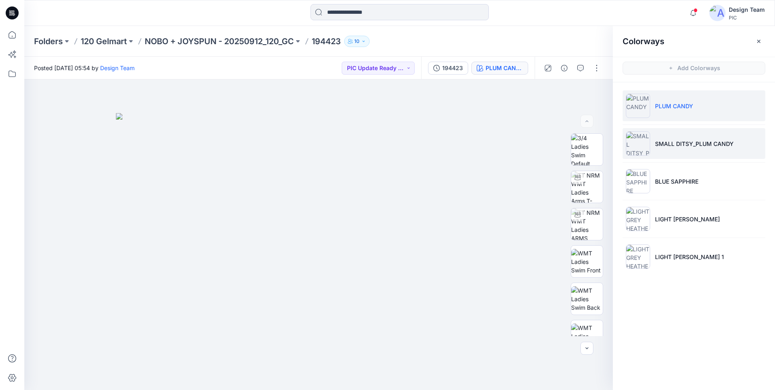
click at [692, 146] on p "SMALL DITSY_PLUM CANDY" at bounding box center [694, 143] width 79 height 9
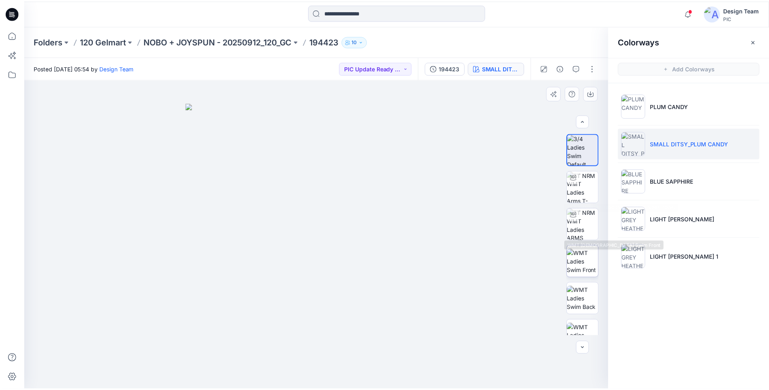
scroll to position [162, 0]
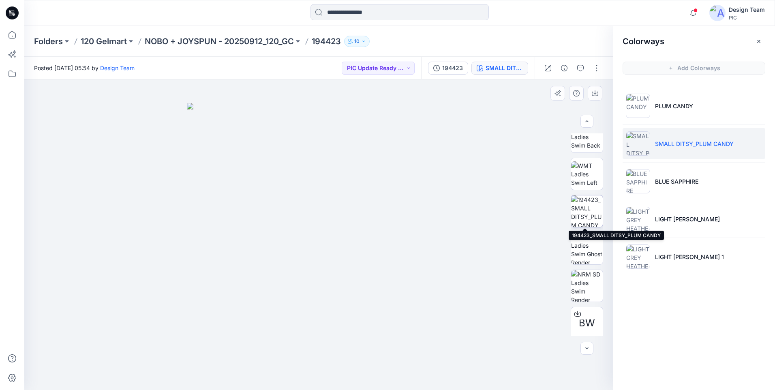
click at [579, 212] on img at bounding box center [587, 211] width 32 height 32
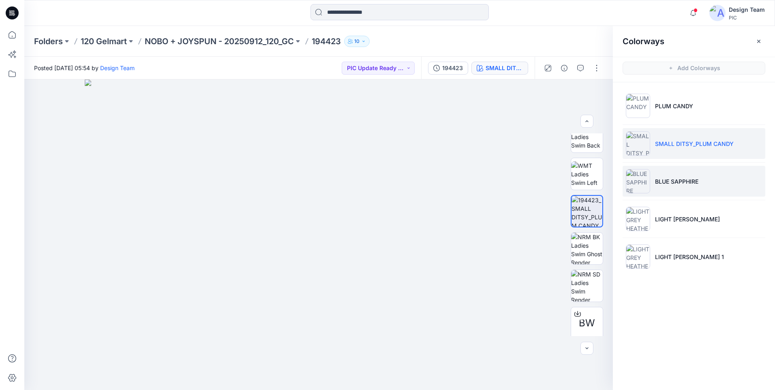
click at [671, 182] on p "BLUE SAPPHIRE" at bounding box center [676, 181] width 43 height 9
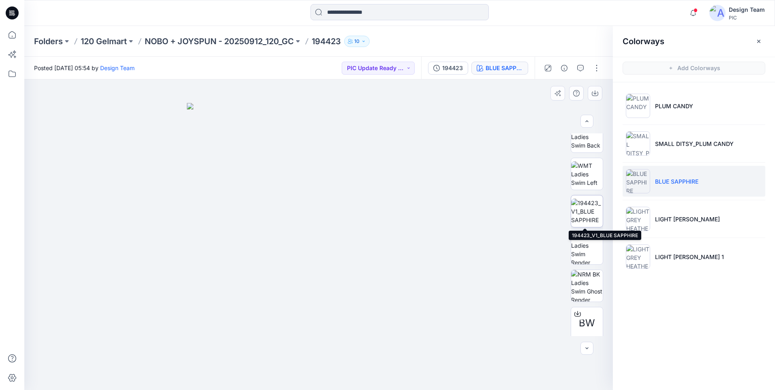
click at [581, 211] on img at bounding box center [587, 212] width 32 height 26
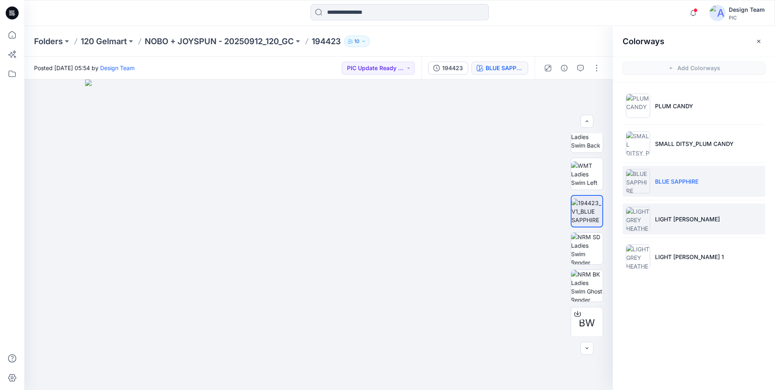
click at [680, 219] on p "LIGHT GREY HEATHER" at bounding box center [687, 219] width 65 height 9
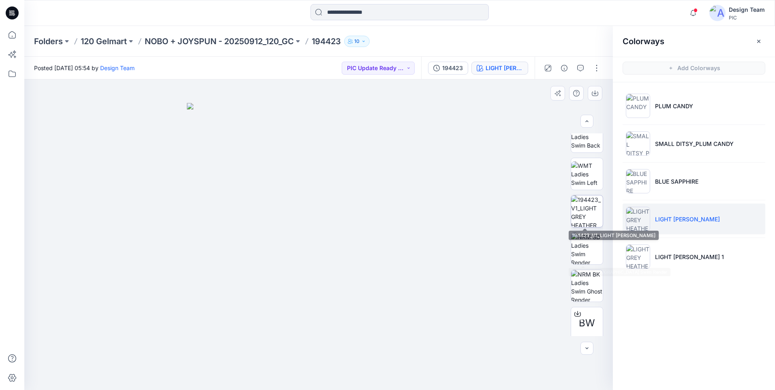
click at [585, 215] on img at bounding box center [587, 211] width 32 height 32
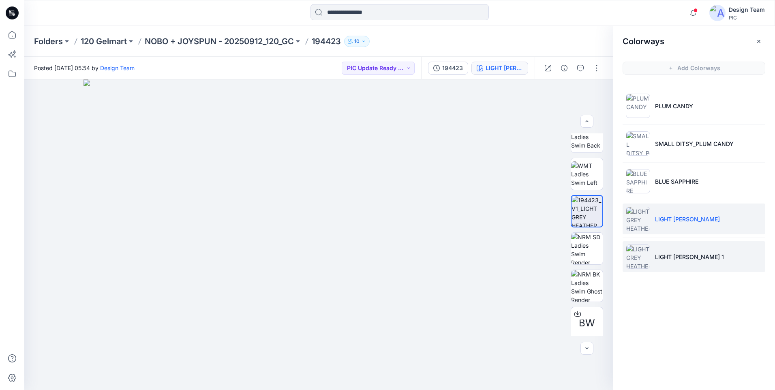
click at [679, 261] on li "LIGHT GREY HEATHER 1" at bounding box center [693, 256] width 143 height 31
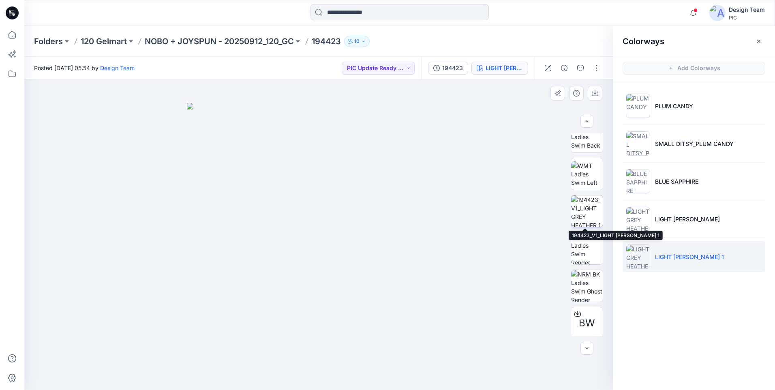
click at [596, 209] on img at bounding box center [587, 211] width 32 height 32
click at [13, 36] on icon at bounding box center [12, 35] width 18 height 18
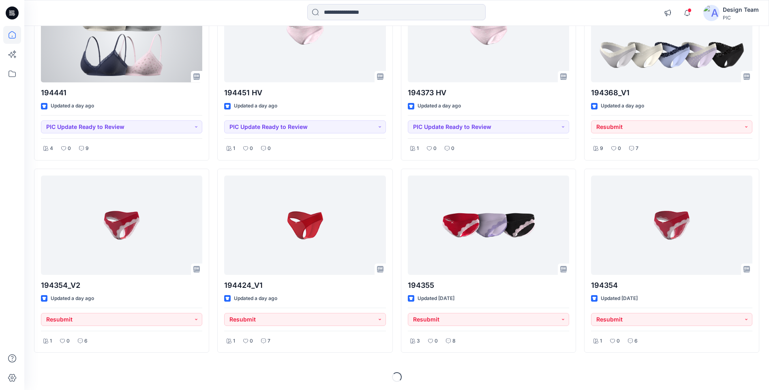
scroll to position [2062, 0]
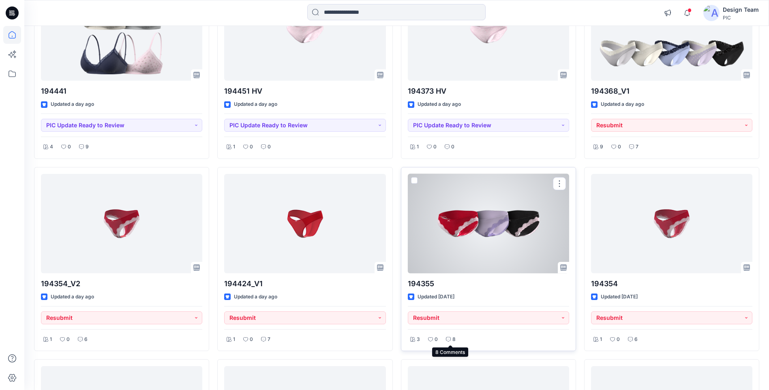
click at [448, 340] on icon at bounding box center [448, 339] width 5 height 5
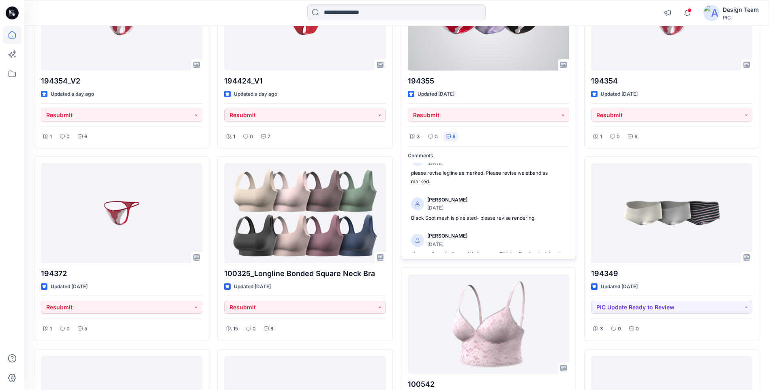
scroll to position [248, 0]
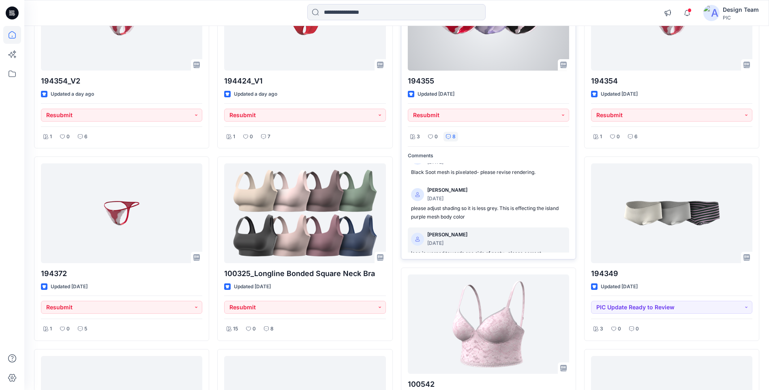
click at [440, 249] on p "lace is warped towards one side of panty . please correct" at bounding box center [488, 253] width 155 height 9
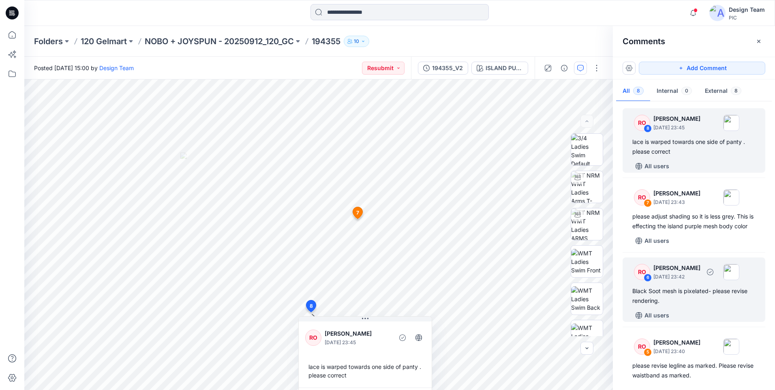
click at [705, 305] on div "Black Soot mesh is pixelated- please revise rendering." at bounding box center [693, 295] width 123 height 19
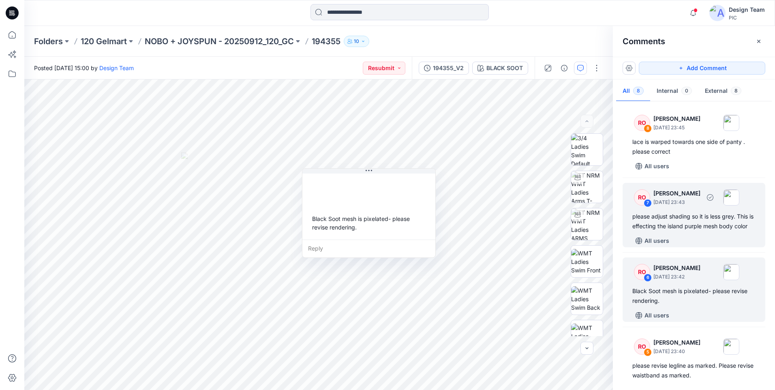
click at [701, 220] on div "please adjust shading so it is less grey. This is effecting the island purple m…" at bounding box center [693, 220] width 123 height 19
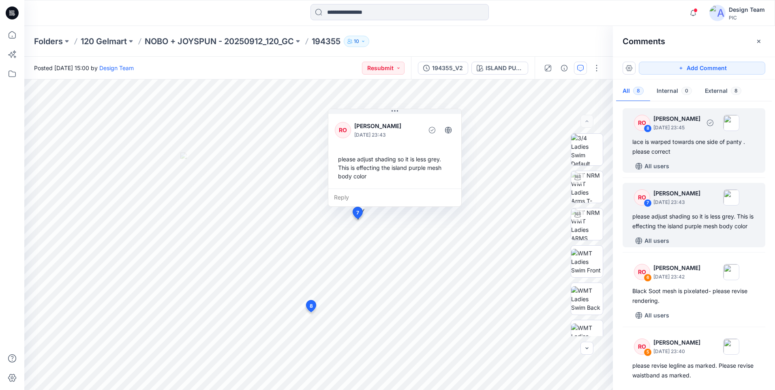
click at [683, 158] on div "RO 8 Raquel Ortiz October 02, 2025 23:45 lace is warped towards one side of pan…" at bounding box center [693, 140] width 143 height 64
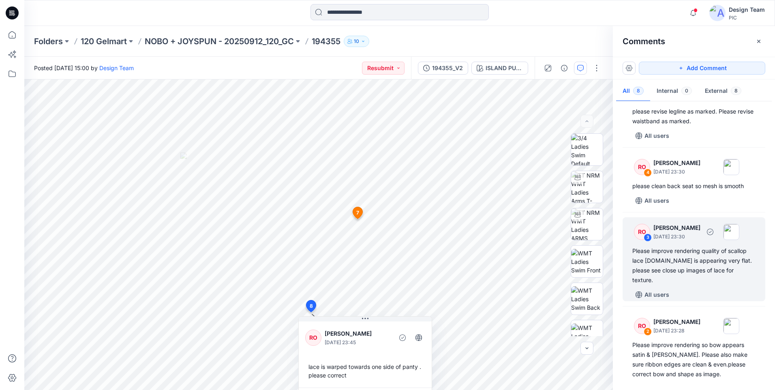
scroll to position [284, 0]
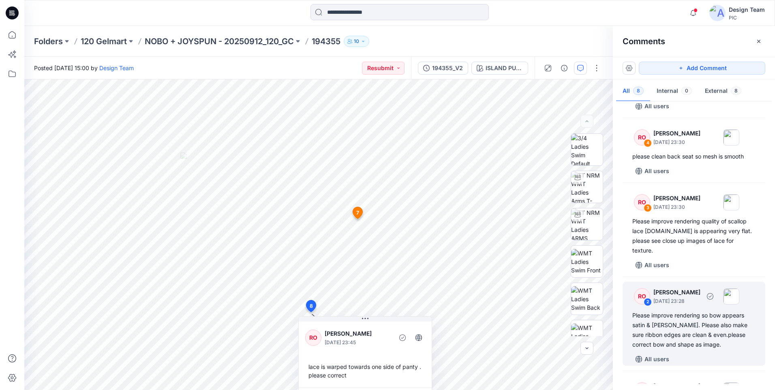
click at [692, 333] on div "Please improve rendering so bow appears satin & shiny. Please also make sure ri…" at bounding box center [693, 329] width 123 height 39
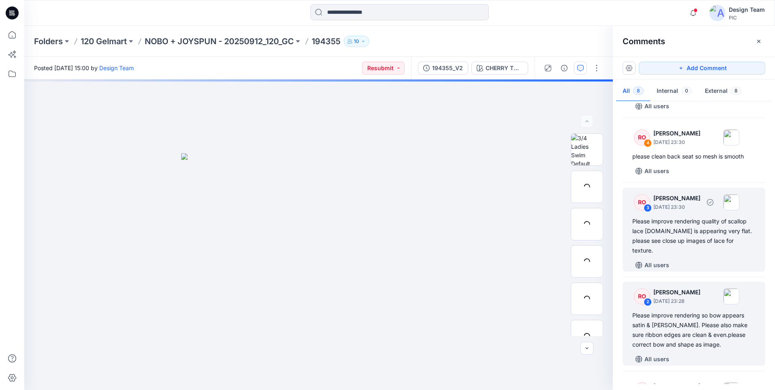
click at [678, 242] on div "Please improve rendering quality of scallop lace trim.It is appearing very flat…" at bounding box center [693, 235] width 123 height 39
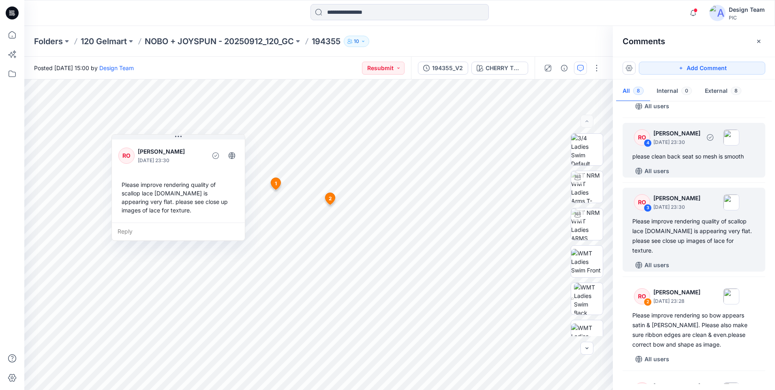
click at [650, 161] on div "please clean back seat so mesh is smooth" at bounding box center [693, 157] width 123 height 10
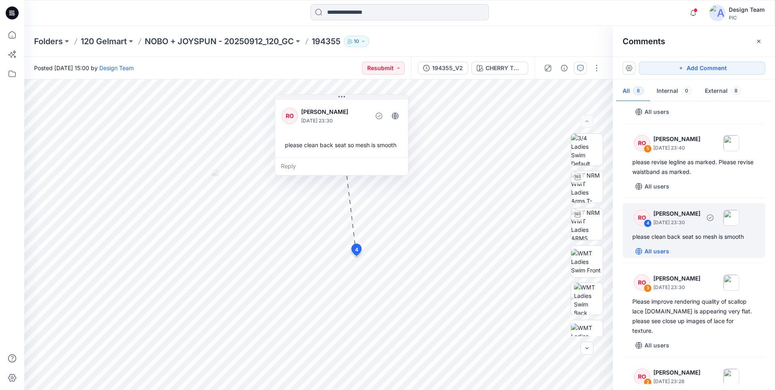
scroll to position [203, 0]
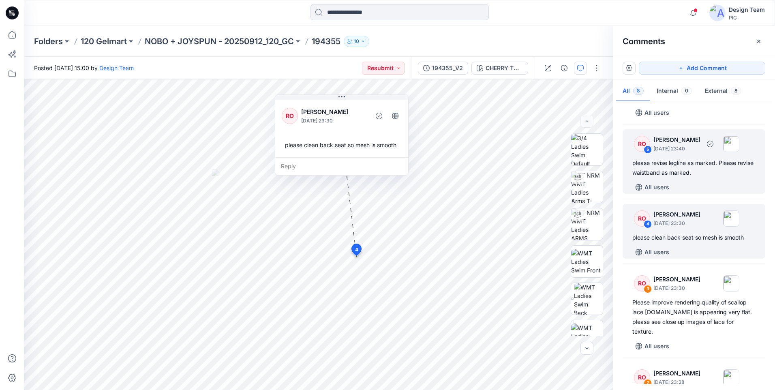
click at [674, 177] on div "please revise legline as marked. Please revise waistband as marked." at bounding box center [693, 167] width 123 height 19
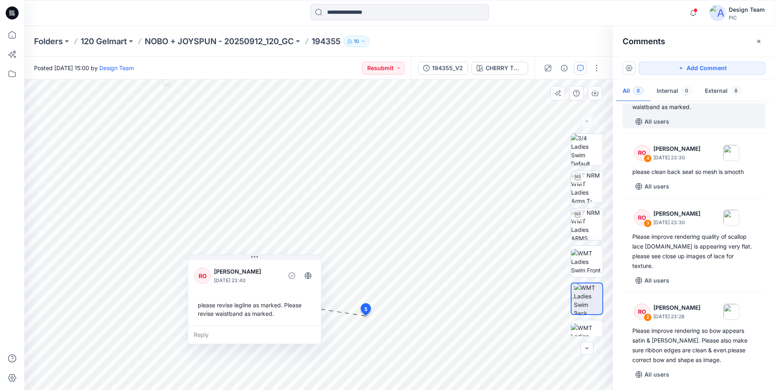
scroll to position [355, 0]
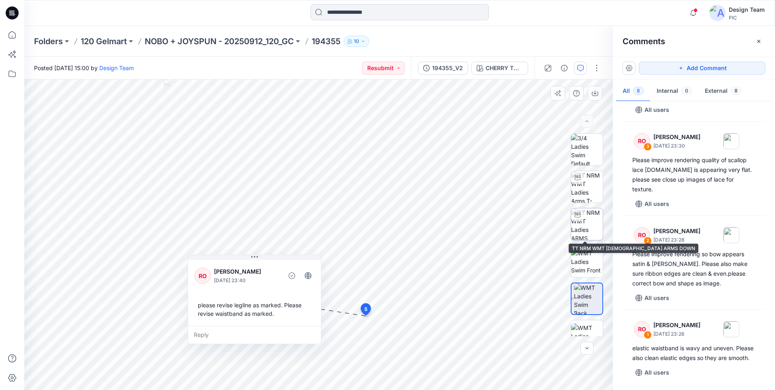
click at [588, 231] on img at bounding box center [587, 224] width 32 height 32
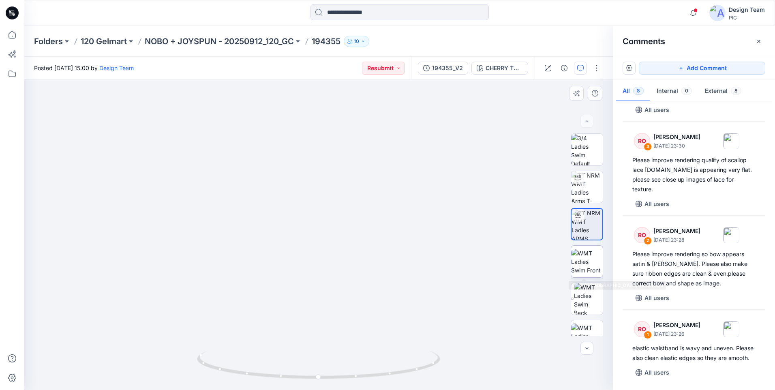
click at [577, 270] on img at bounding box center [587, 262] width 32 height 26
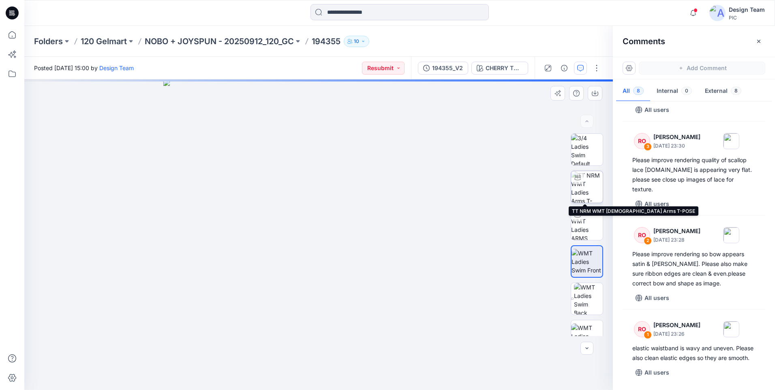
click at [582, 183] on img at bounding box center [587, 187] width 32 height 32
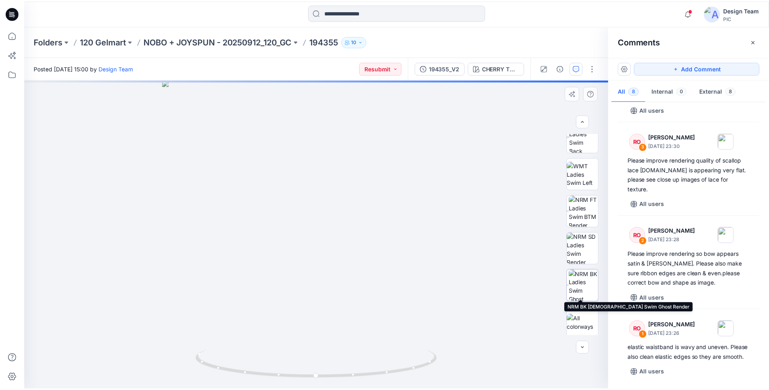
scroll to position [165, 0]
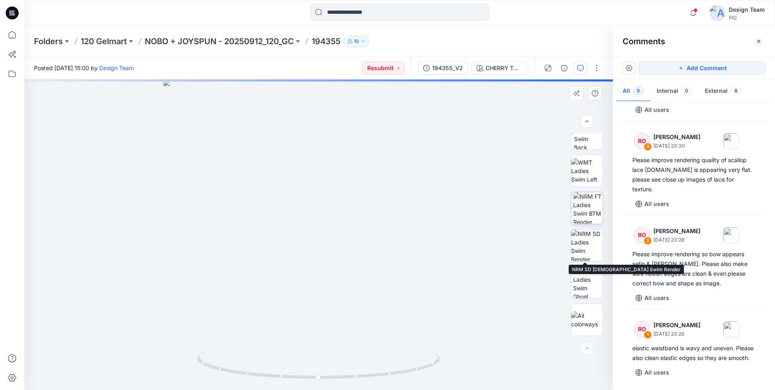
click at [586, 216] on img at bounding box center [588, 208] width 30 height 32
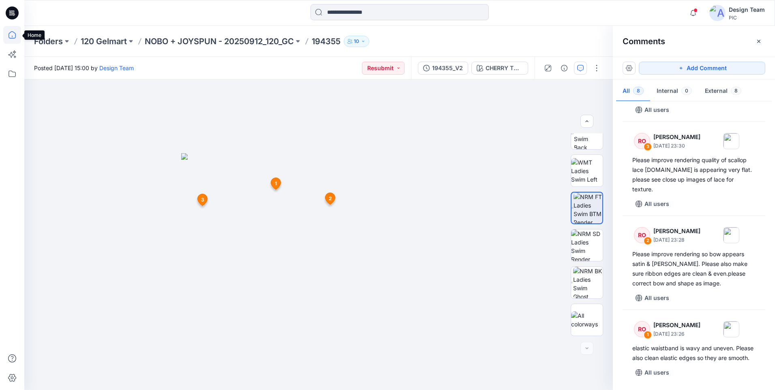
click at [8, 34] on icon at bounding box center [12, 35] width 18 height 18
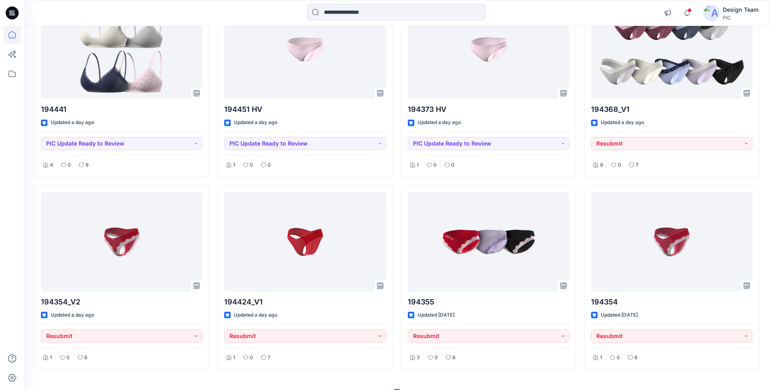
scroll to position [2052, 0]
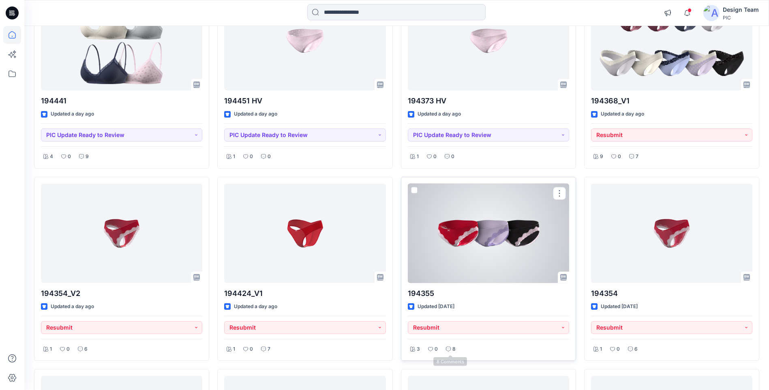
click at [473, 241] on div at bounding box center [488, 233] width 161 height 99
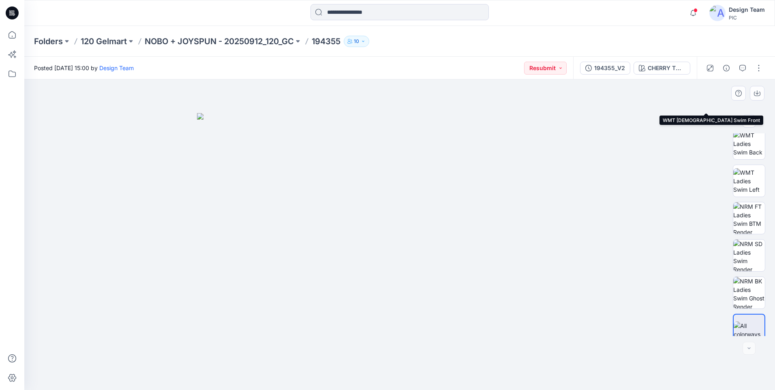
scroll to position [165, 0]
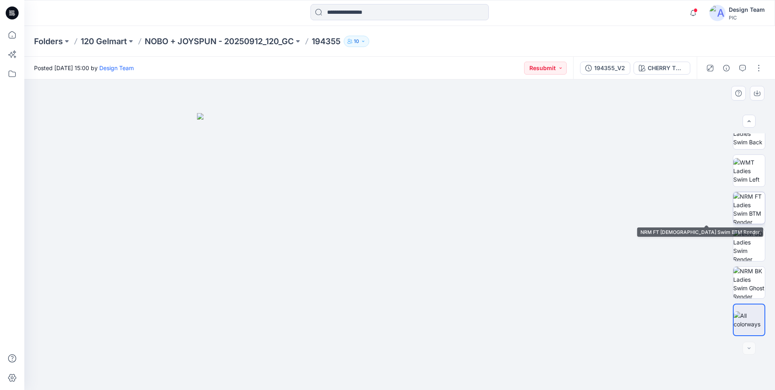
click at [739, 209] on img at bounding box center [749, 208] width 32 height 32
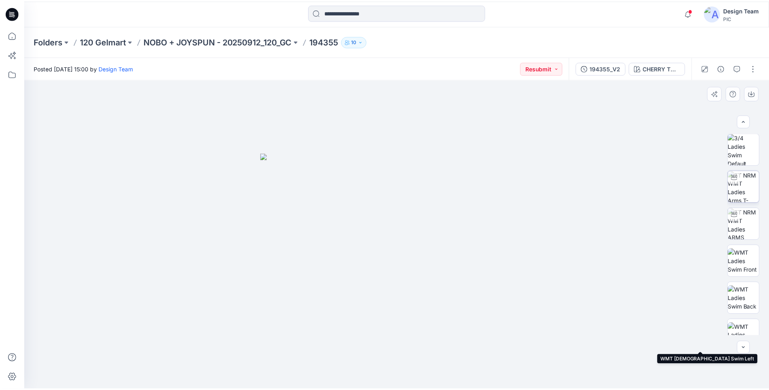
scroll to position [0, 0]
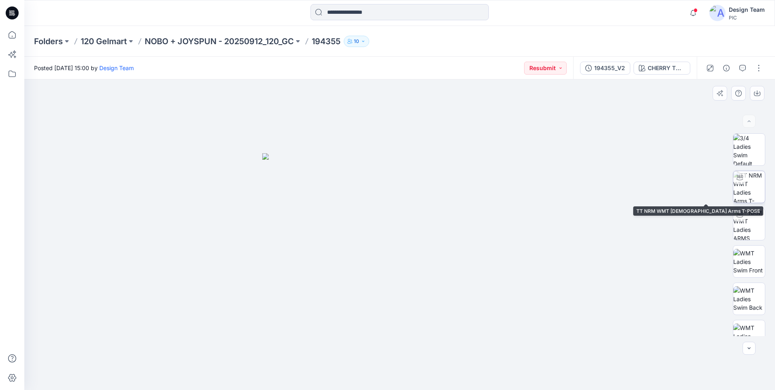
click at [745, 189] on img at bounding box center [749, 187] width 32 height 32
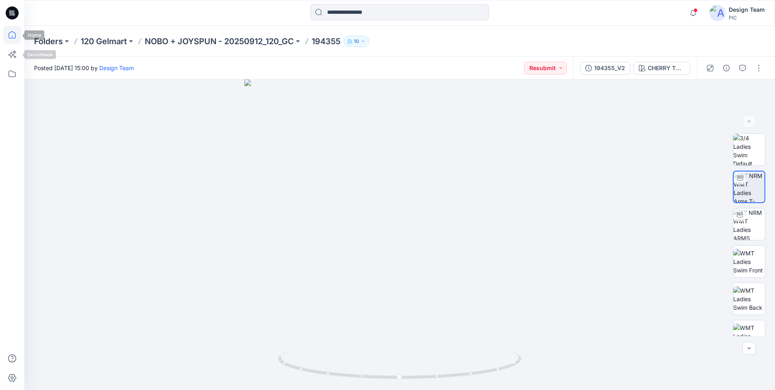
click at [12, 40] on icon at bounding box center [12, 35] width 18 height 18
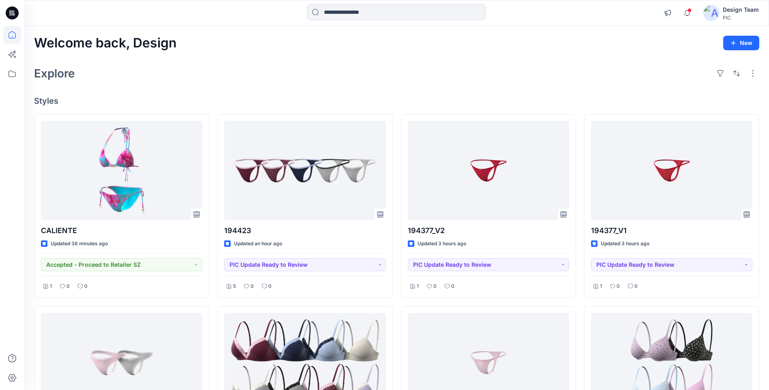
click at [226, 67] on div "Explore" at bounding box center [396, 73] width 725 height 19
